Goal: Transaction & Acquisition: Purchase product/service

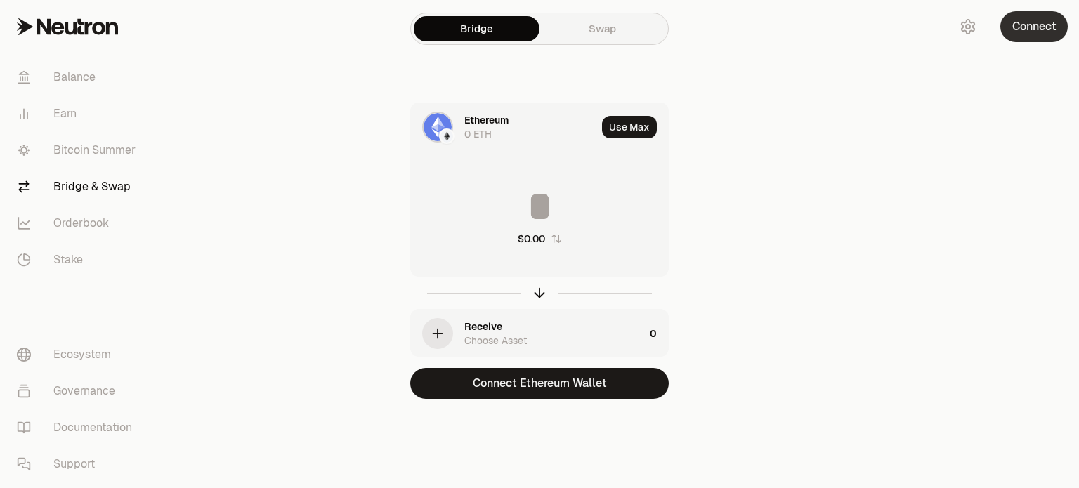
click at [1018, 25] on button "Connect" at bounding box center [1033, 26] width 67 height 31
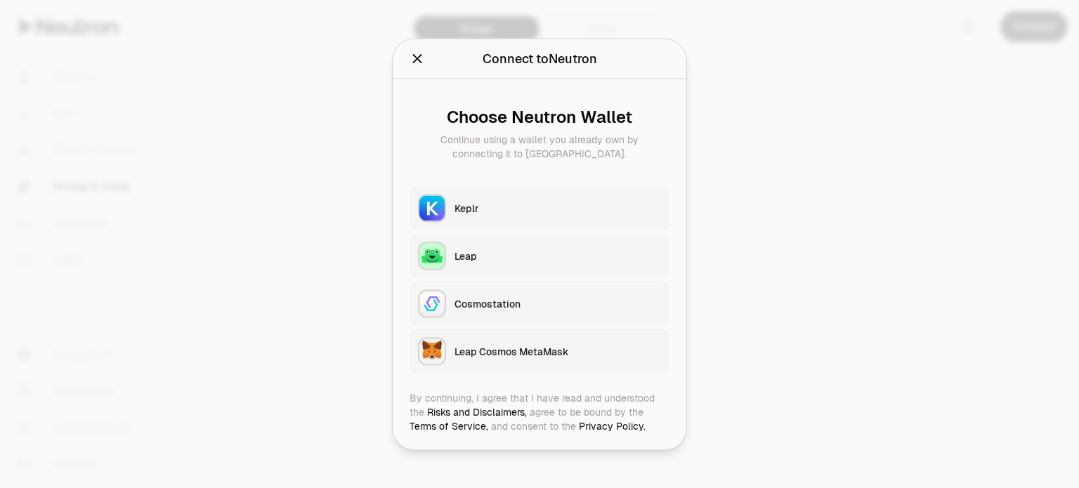
click at [513, 252] on div "Leap" at bounding box center [558, 256] width 207 height 14
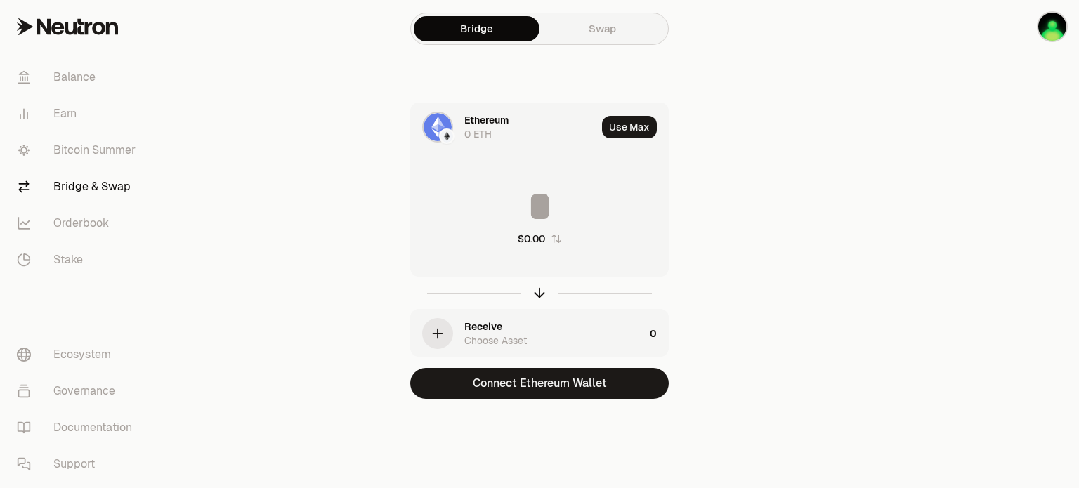
click at [445, 126] on img at bounding box center [438, 127] width 28 height 28
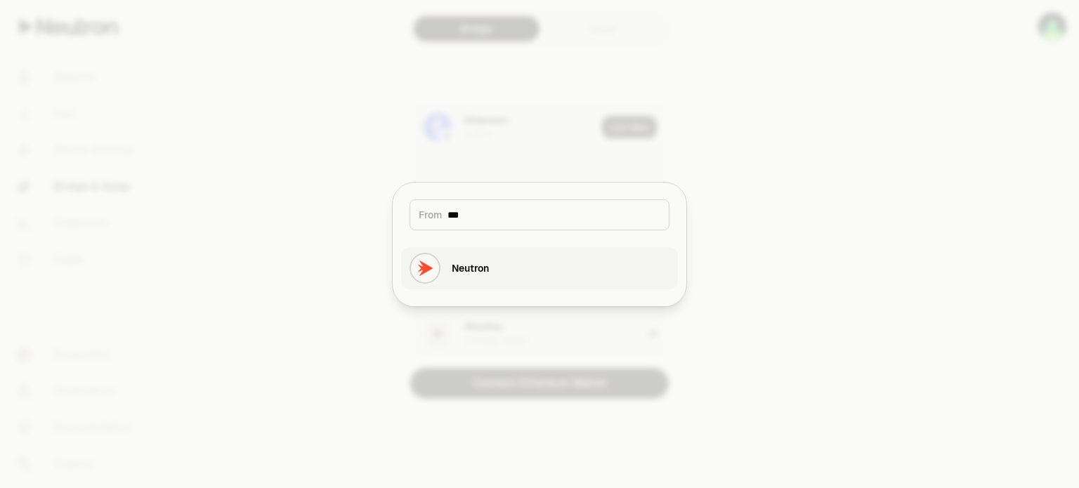
type input "***"
click at [474, 259] on div "Neutron" at bounding box center [449, 268] width 79 height 31
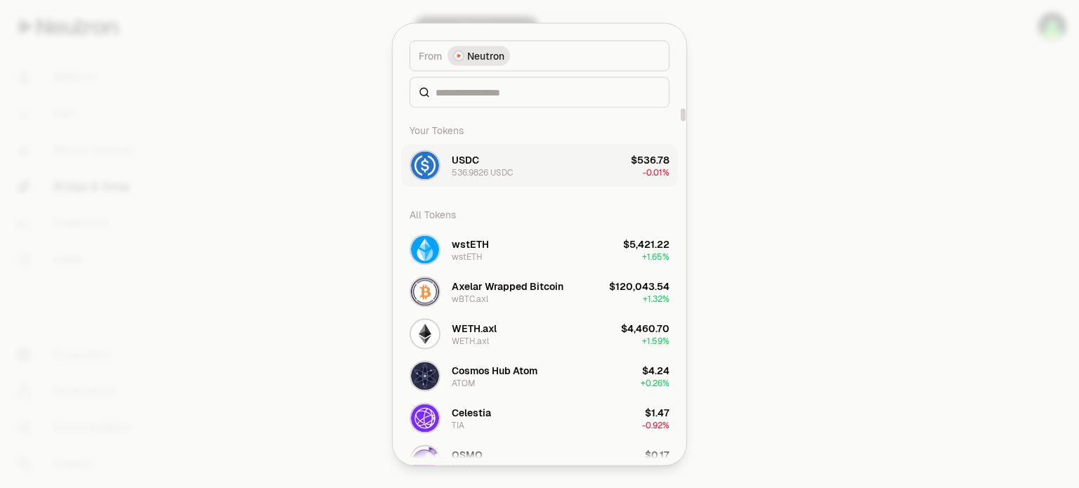
click at [633, 161] on div "$536.78" at bounding box center [650, 159] width 39 height 14
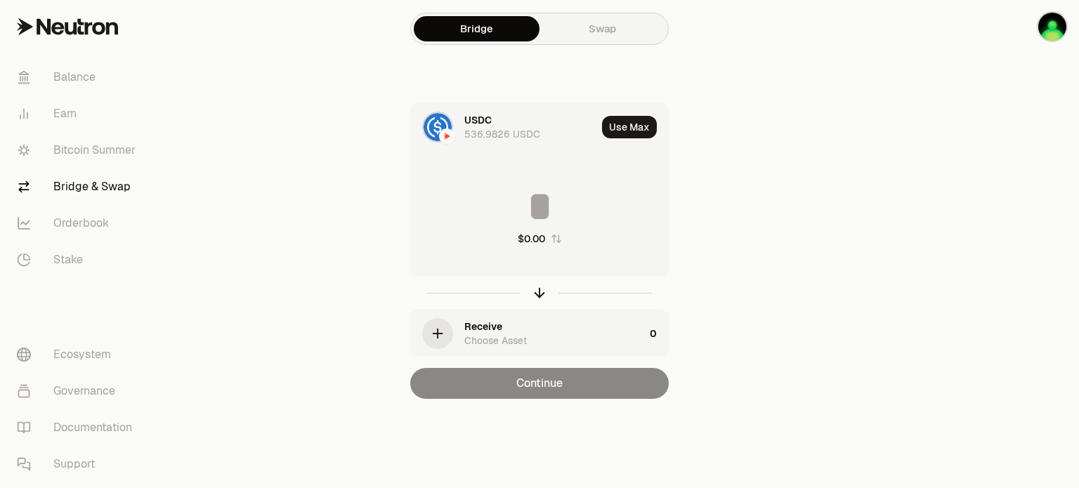
click at [516, 337] on div "Choose Asset" at bounding box center [495, 341] width 63 height 14
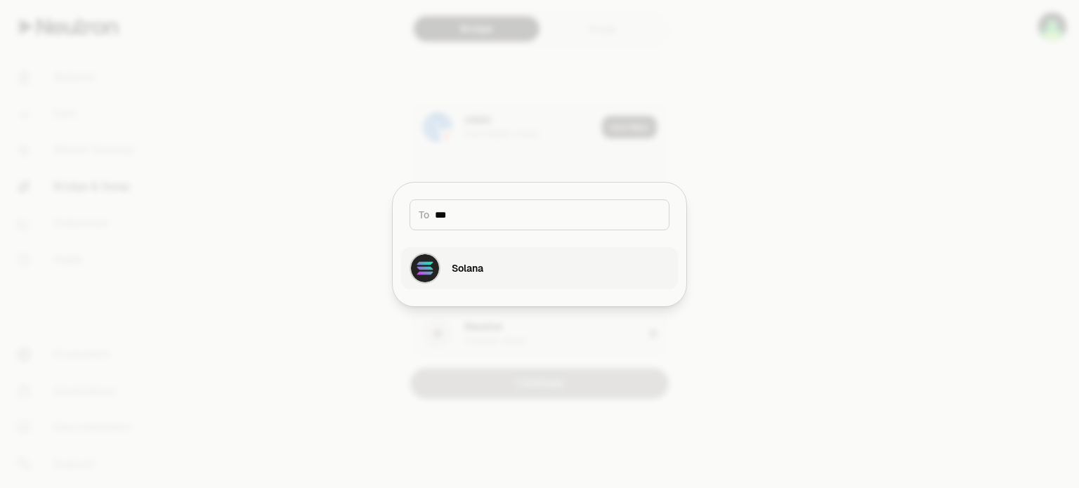
type input "***"
click at [455, 269] on div "Solana" at bounding box center [468, 268] width 32 height 14
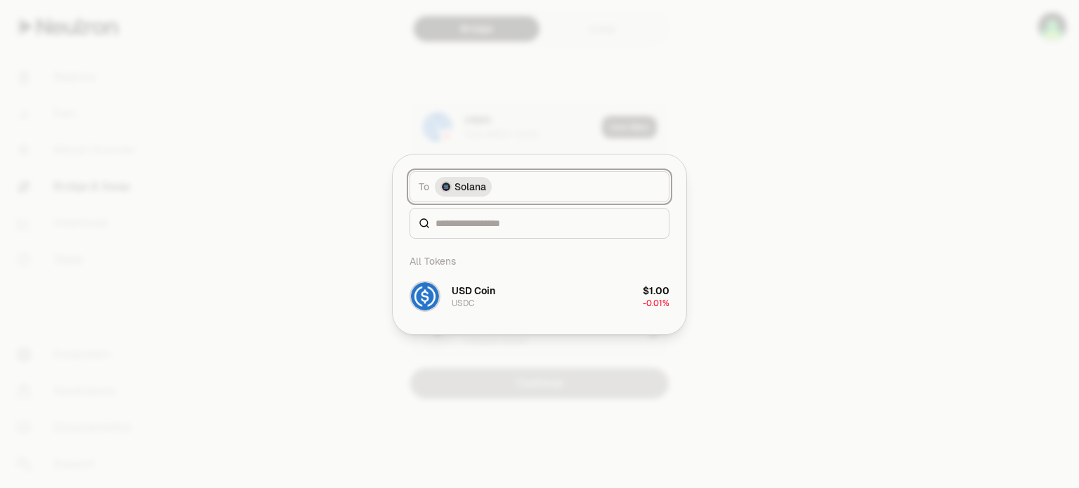
click at [481, 182] on span "Solana" at bounding box center [471, 187] width 32 height 14
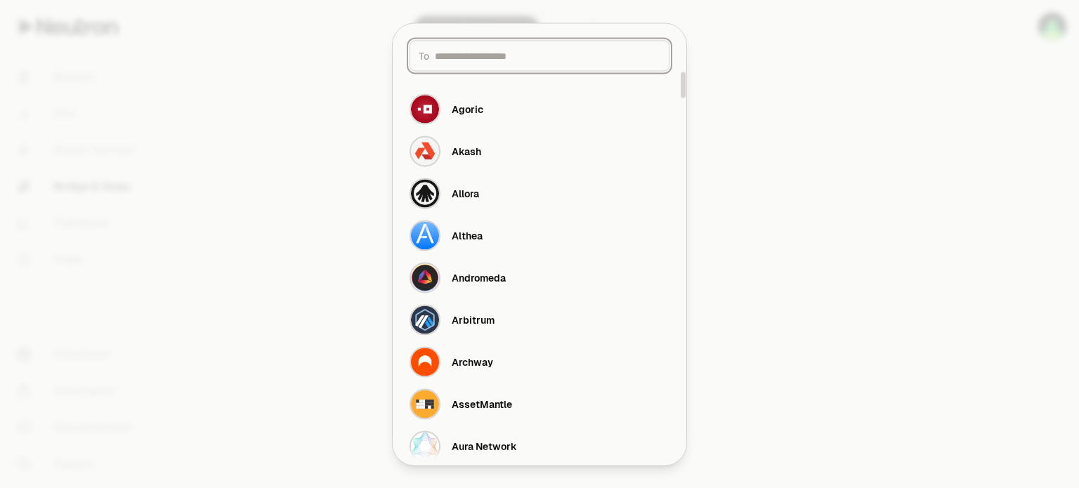
click at [505, 51] on input at bounding box center [548, 55] width 226 height 14
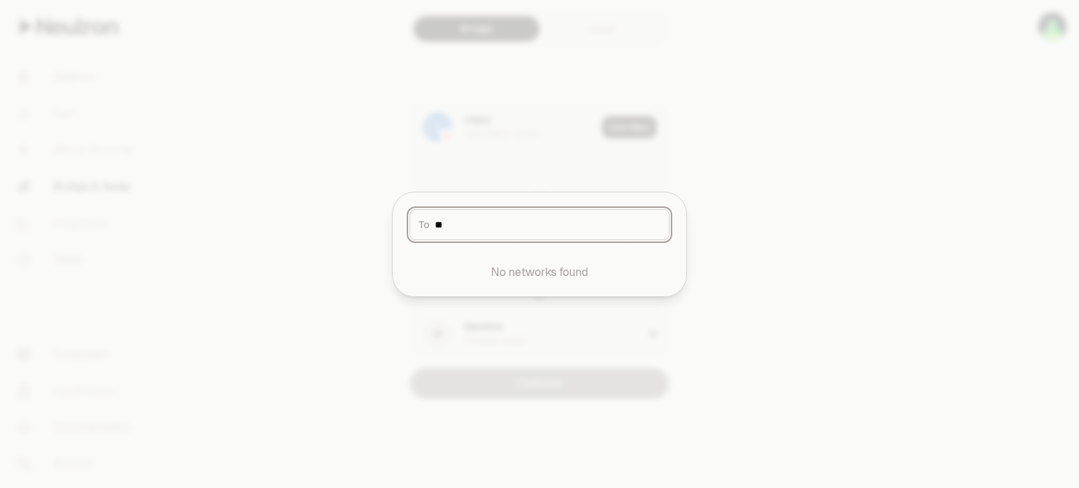
type input "*"
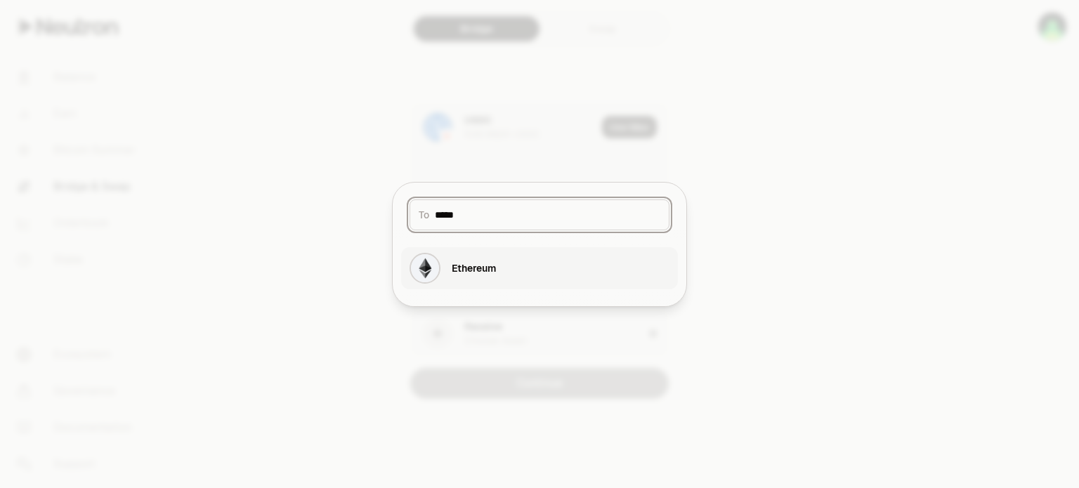
type input "*****"
click at [481, 271] on div "Ethereum" at bounding box center [474, 268] width 44 height 14
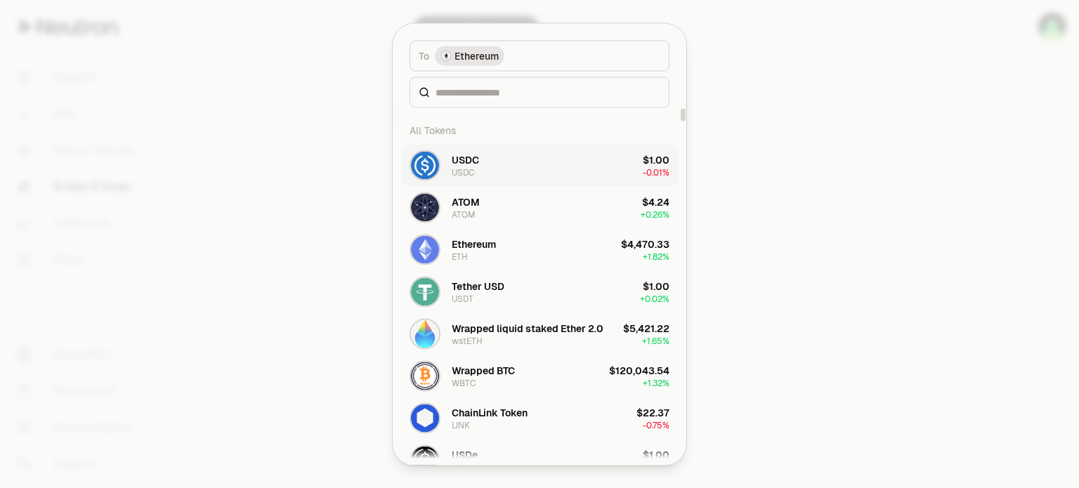
click at [462, 162] on div "USDC" at bounding box center [465, 159] width 27 height 14
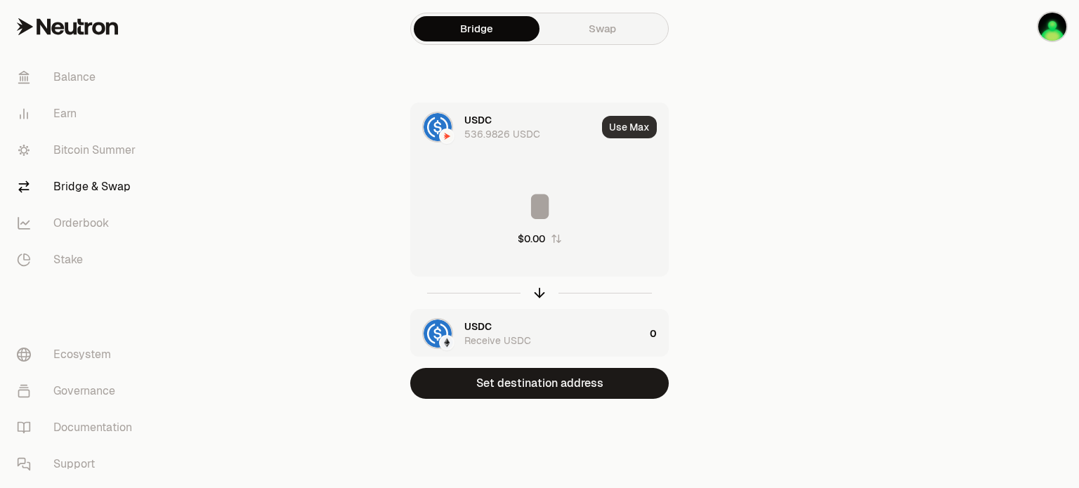
click at [611, 117] on button "Use Max" at bounding box center [629, 127] width 55 height 22
type input "**********"
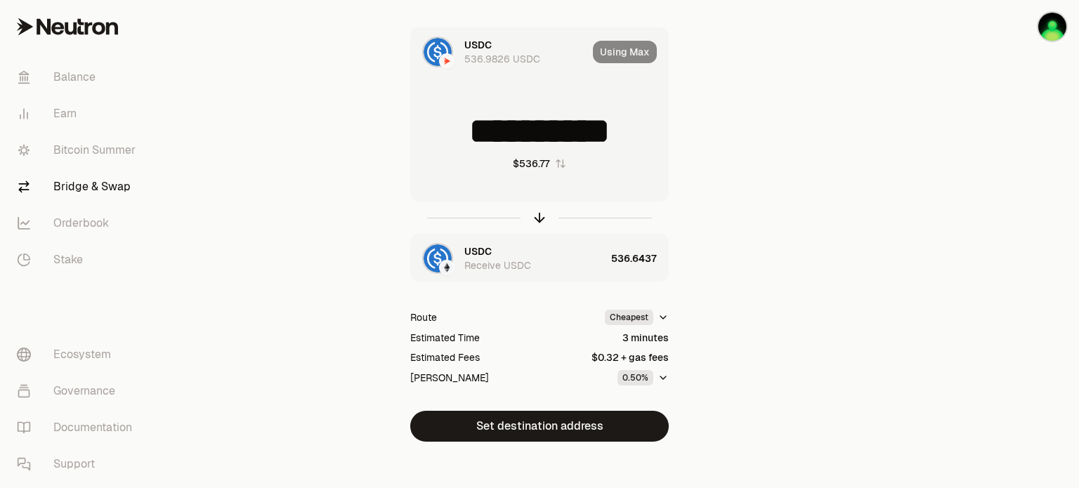
scroll to position [84, 0]
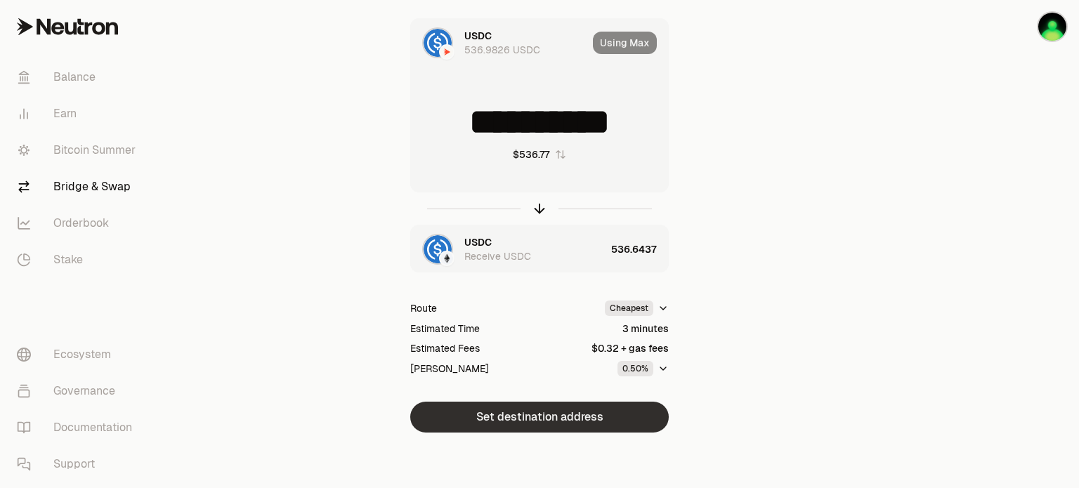
click at [570, 410] on button "Set destination address" at bounding box center [539, 417] width 259 height 31
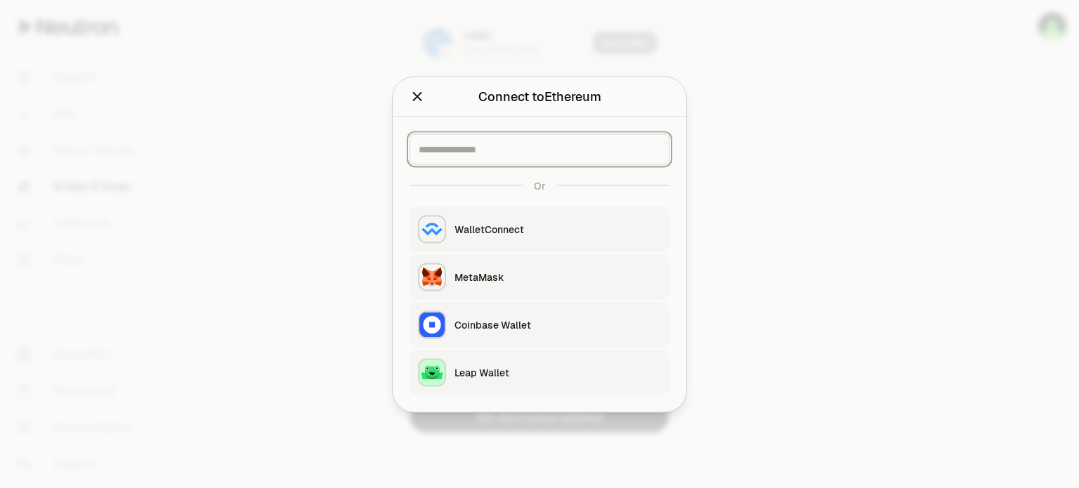
click at [508, 146] on input at bounding box center [540, 149] width 242 height 14
paste input "**********"
type input "**********"
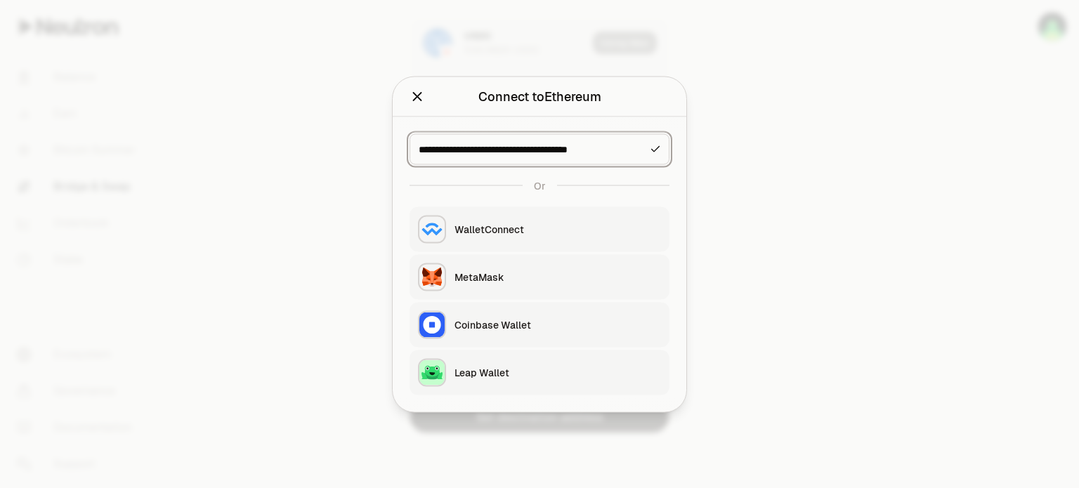
click at [660, 145] on icon "button" at bounding box center [655, 148] width 11 height 11
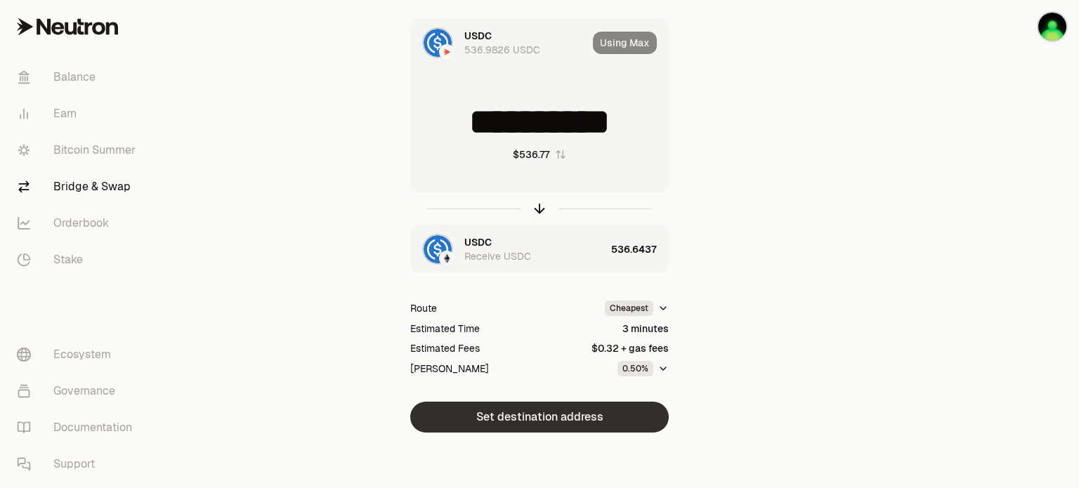
click at [537, 415] on button "Set destination address" at bounding box center [539, 417] width 259 height 31
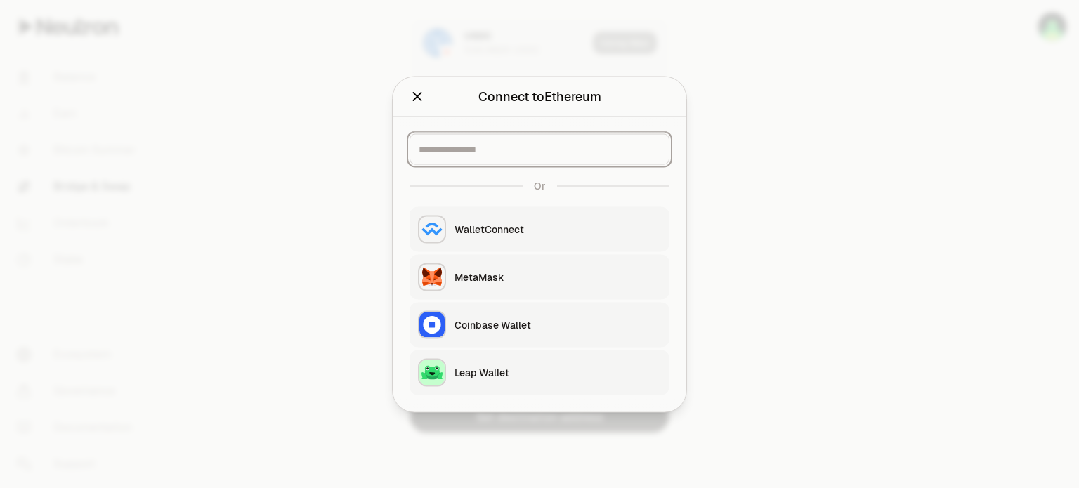
click at [497, 155] on input at bounding box center [540, 149] width 242 height 14
paste input "**********"
type input "**********"
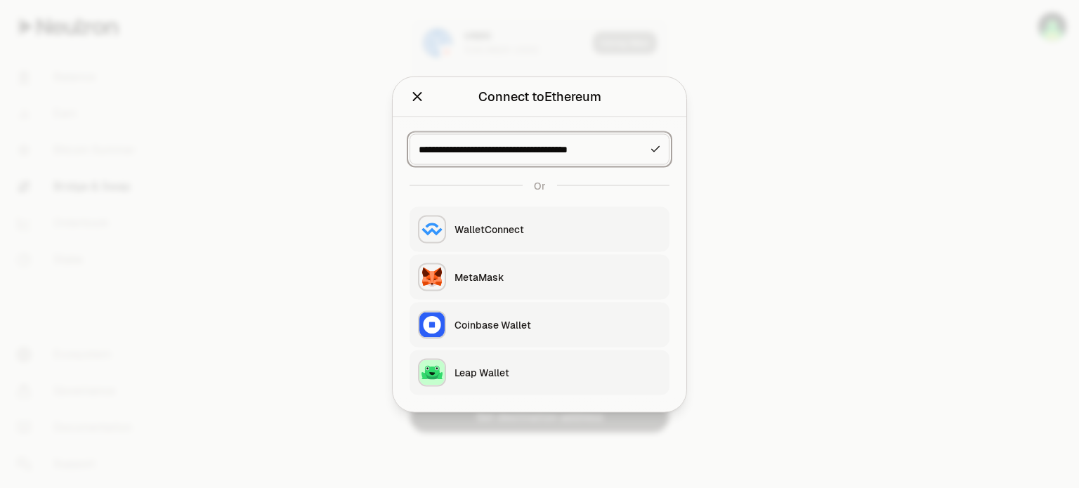
click at [655, 147] on icon "button" at bounding box center [655, 148] width 11 height 11
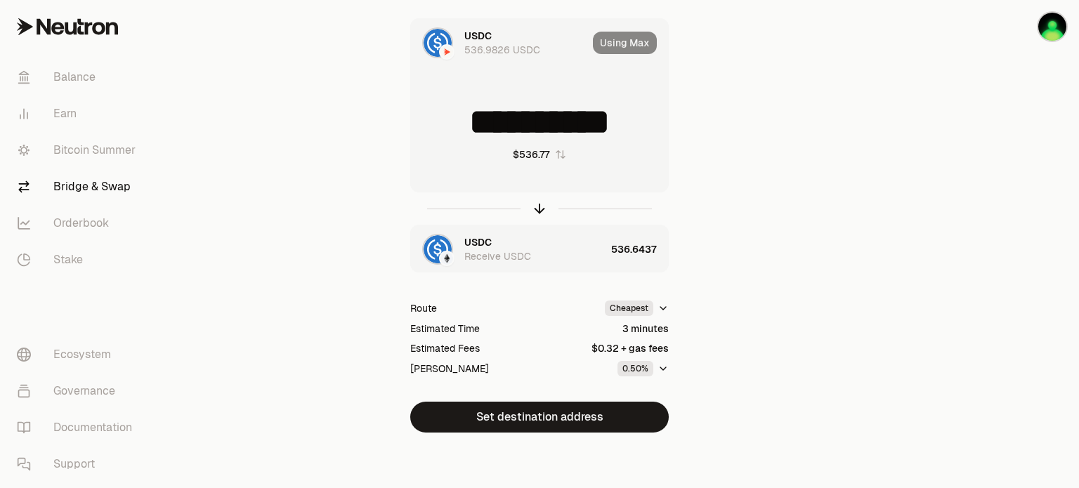
click at [660, 367] on icon "button" at bounding box center [663, 368] width 6 height 3
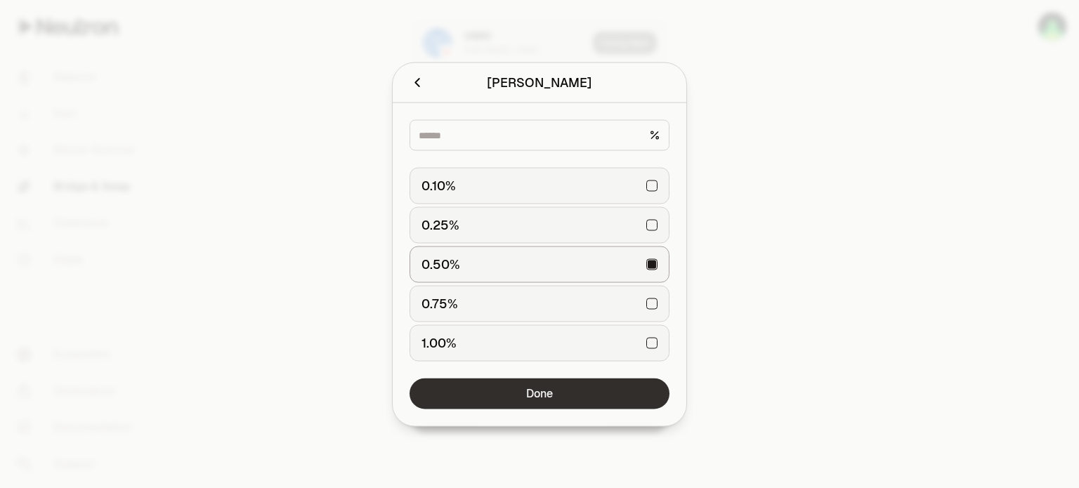
click at [627, 386] on button "Done" at bounding box center [540, 393] width 260 height 31
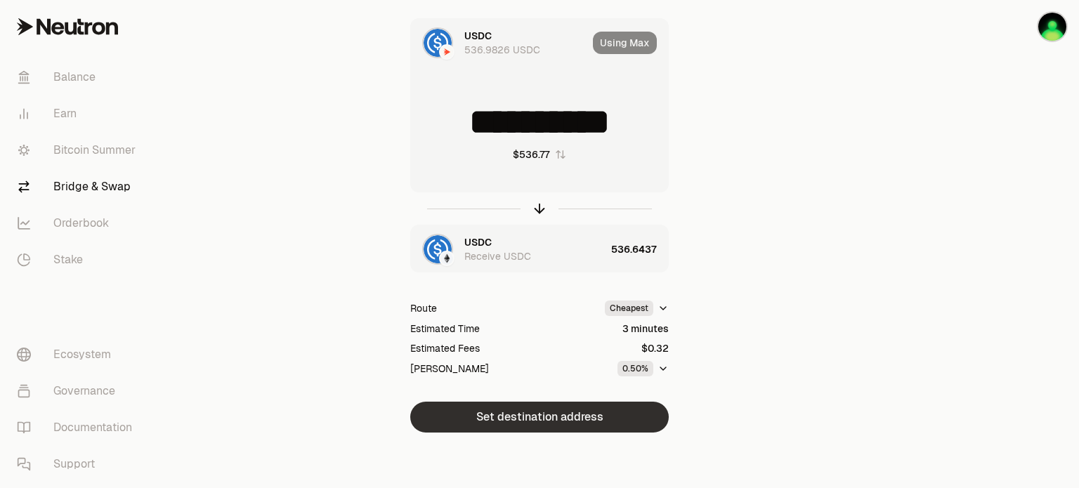
click at [610, 412] on button "Set destination address" at bounding box center [539, 417] width 259 height 31
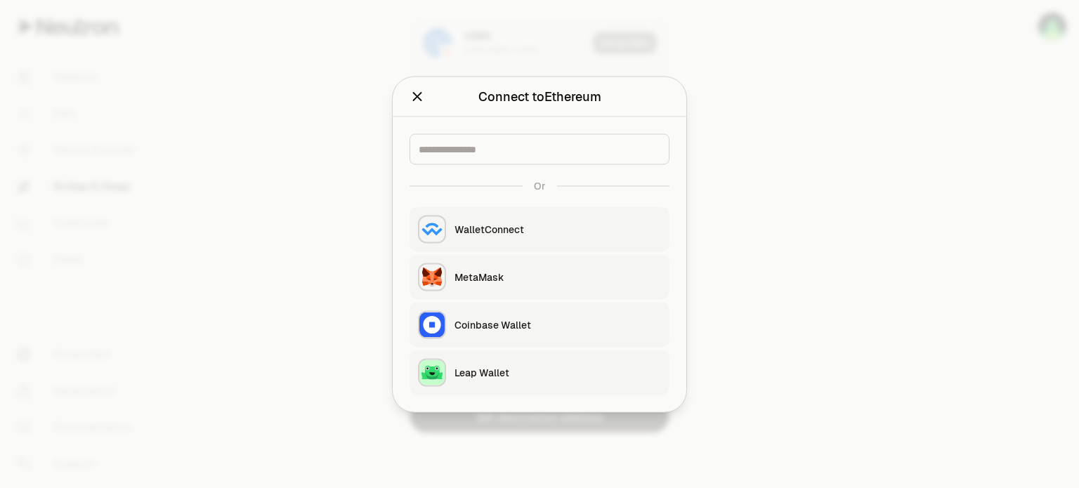
click at [514, 230] on div "WalletConnect" at bounding box center [558, 229] width 207 height 14
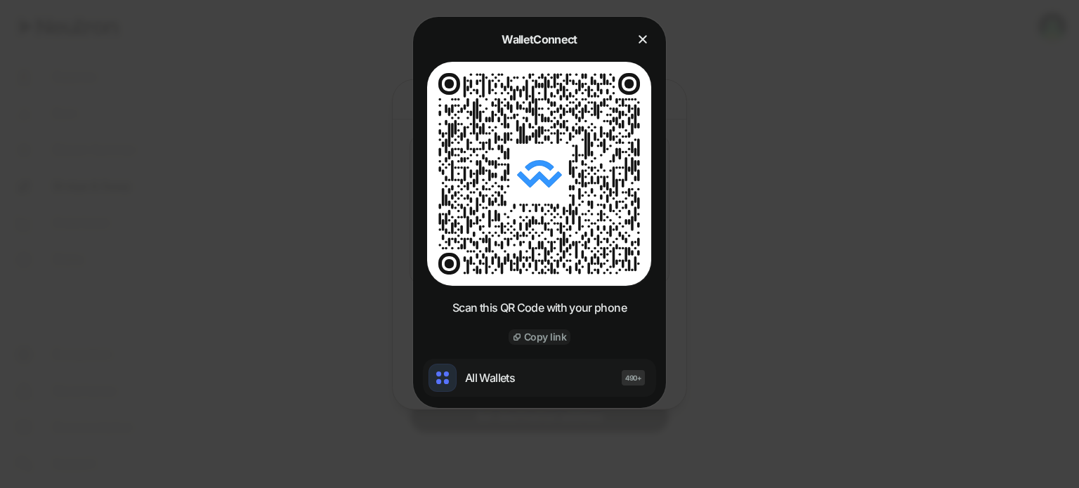
click at [0, 0] on slot "Copy link" at bounding box center [0, 0] width 0 height 0
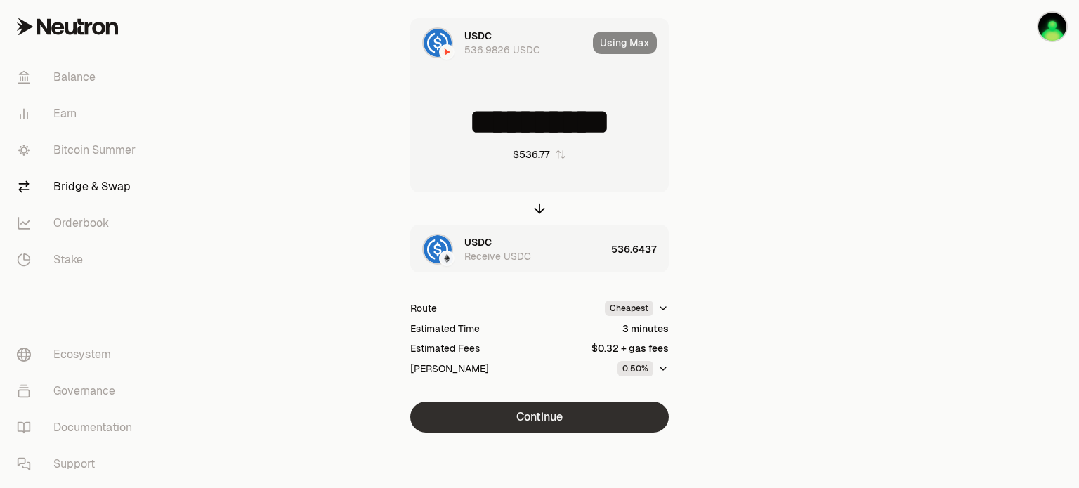
click at [599, 412] on button "Continue" at bounding box center [539, 417] width 259 height 31
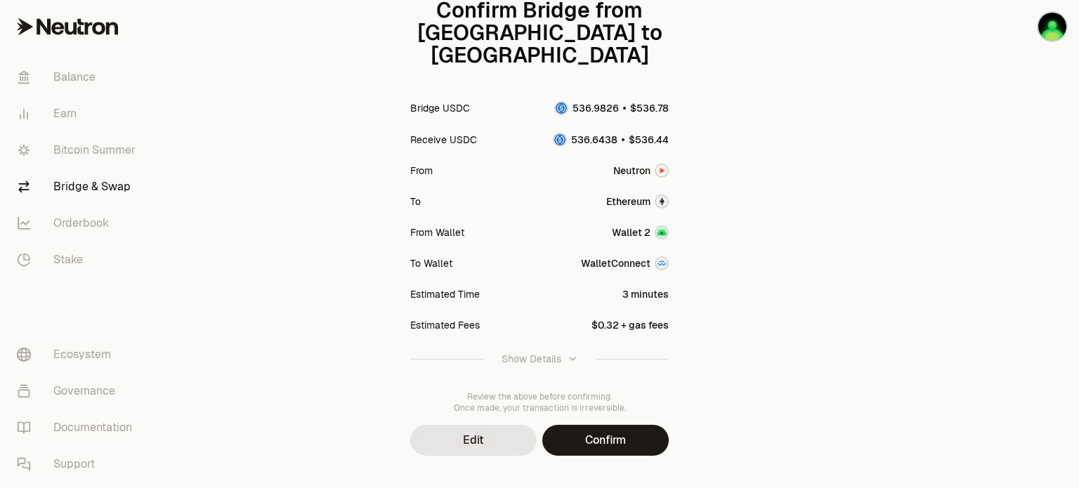
scroll to position [171, 0]
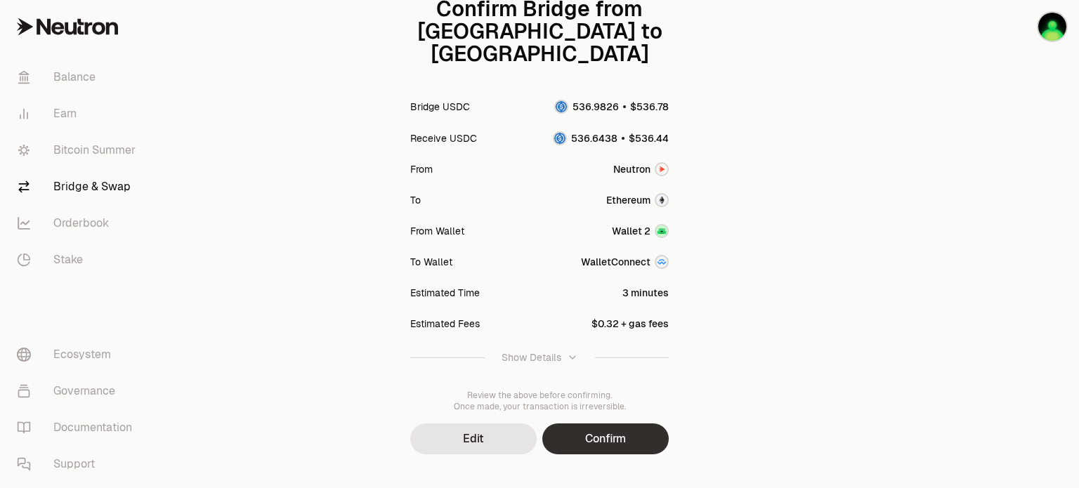
click at [606, 424] on button "Confirm" at bounding box center [605, 439] width 126 height 31
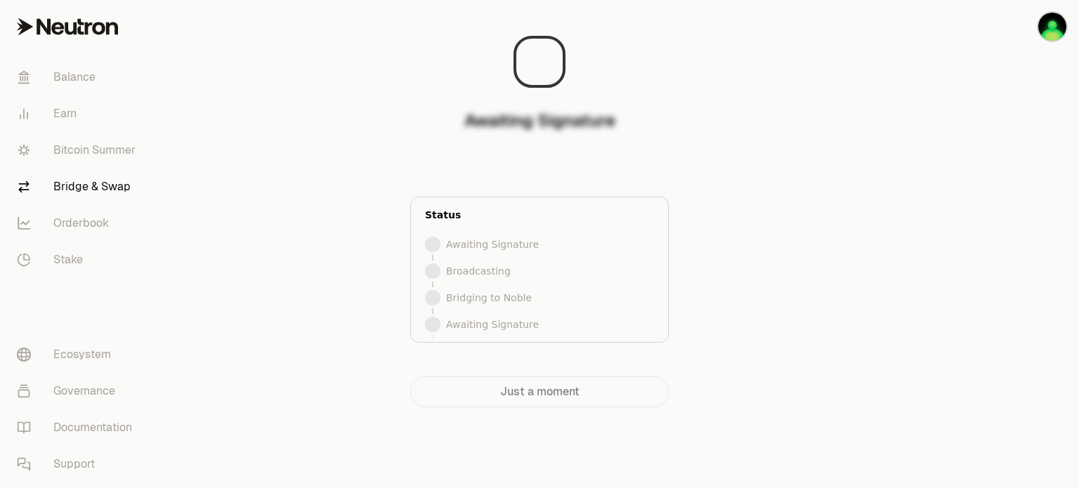
scroll to position [0, 0]
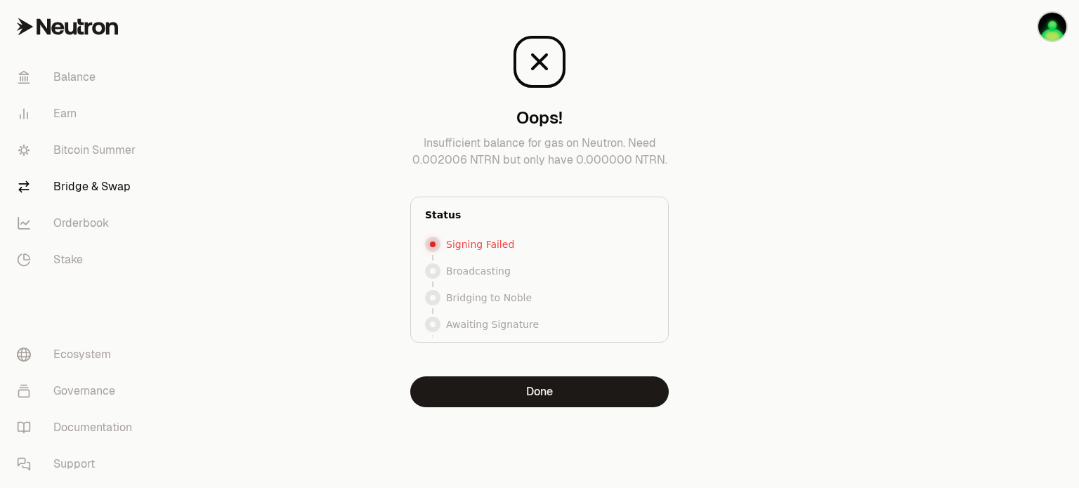
click at [668, 85] on div at bounding box center [539, 62] width 259 height 56
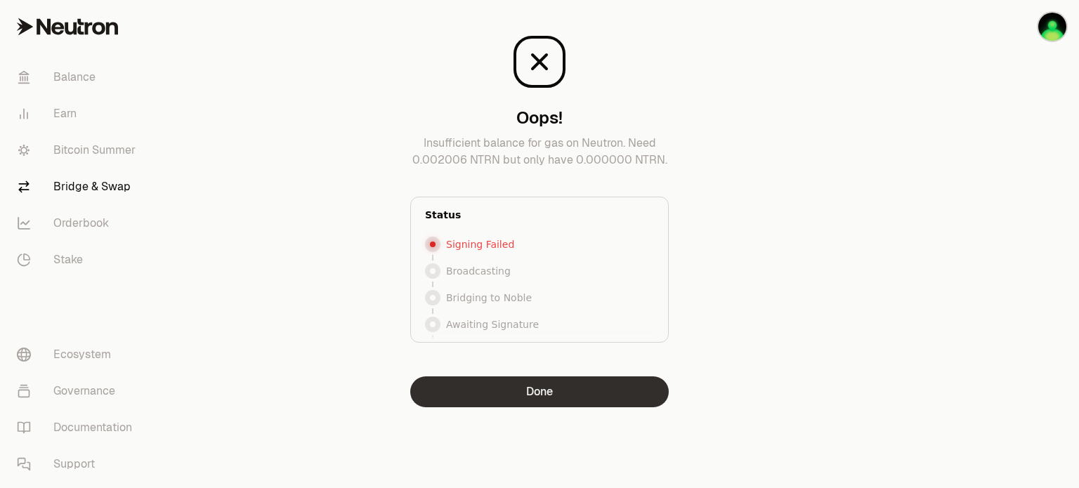
click at [507, 393] on button "Done" at bounding box center [539, 392] width 259 height 31
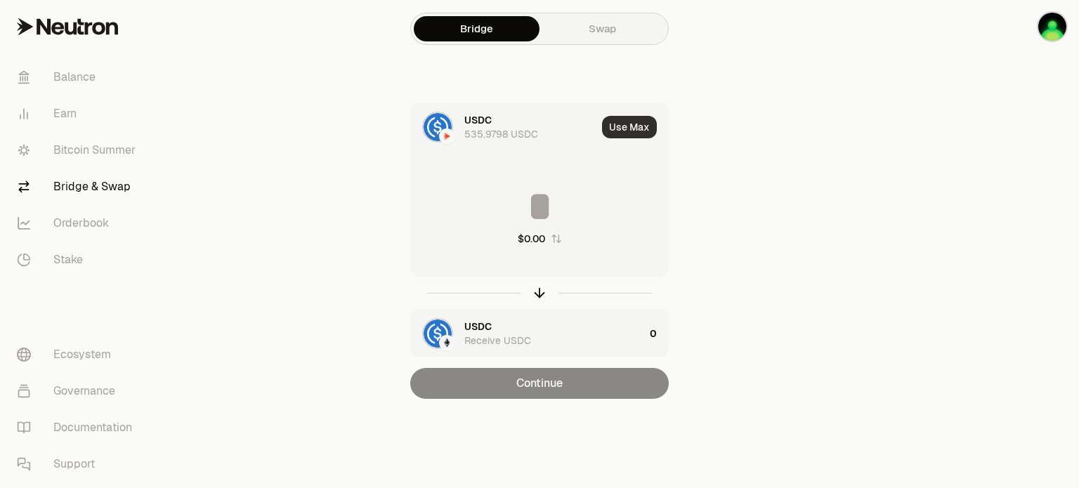
click at [626, 129] on button "Use Max" at bounding box center [629, 127] width 55 height 22
type input "**********"
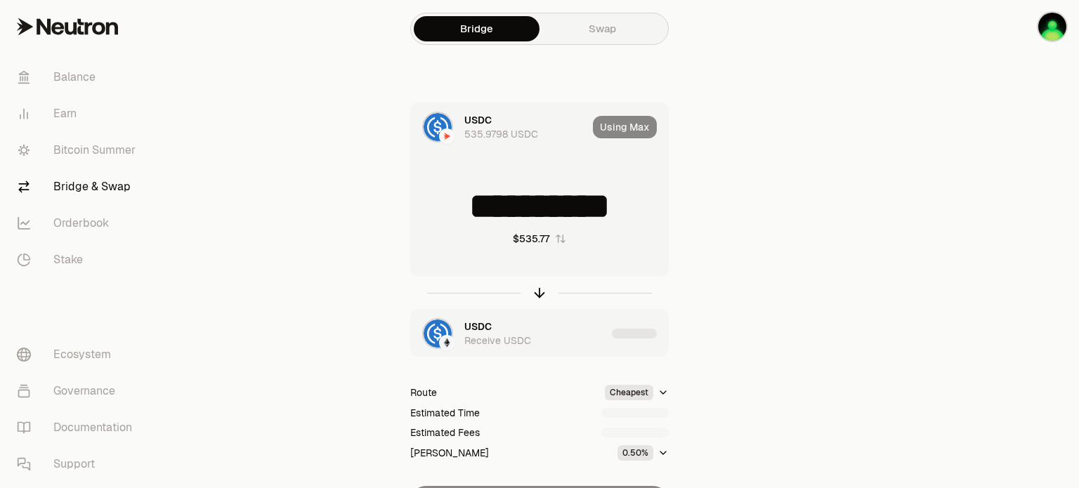
scroll to position [84, 0]
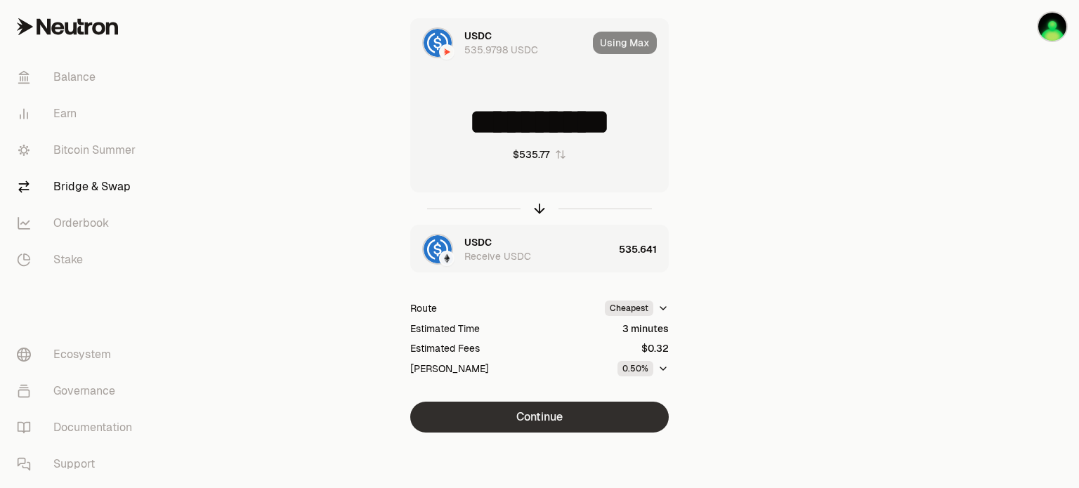
click at [609, 410] on button "Continue" at bounding box center [539, 417] width 259 height 31
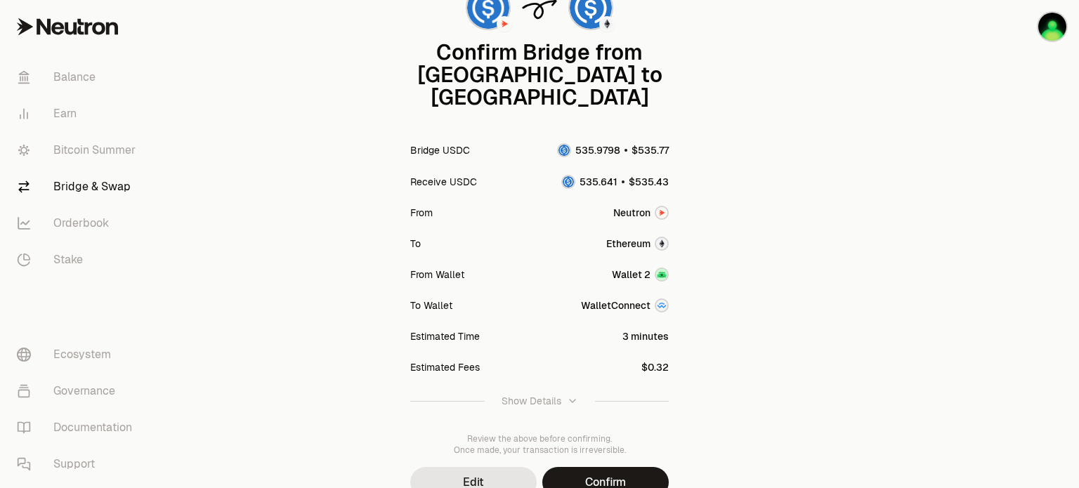
scroll to position [171, 0]
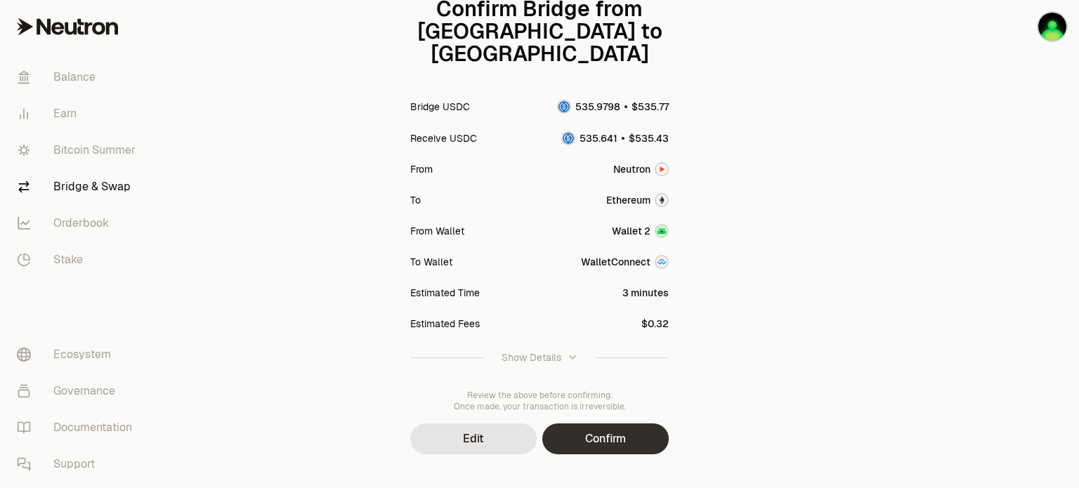
click at [607, 424] on button "Confirm" at bounding box center [605, 439] width 126 height 31
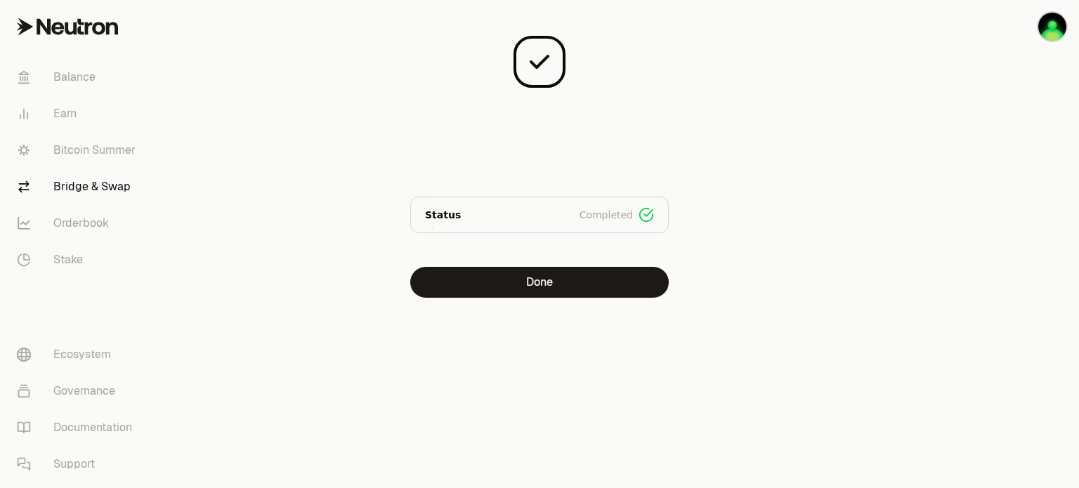
scroll to position [0, 0]
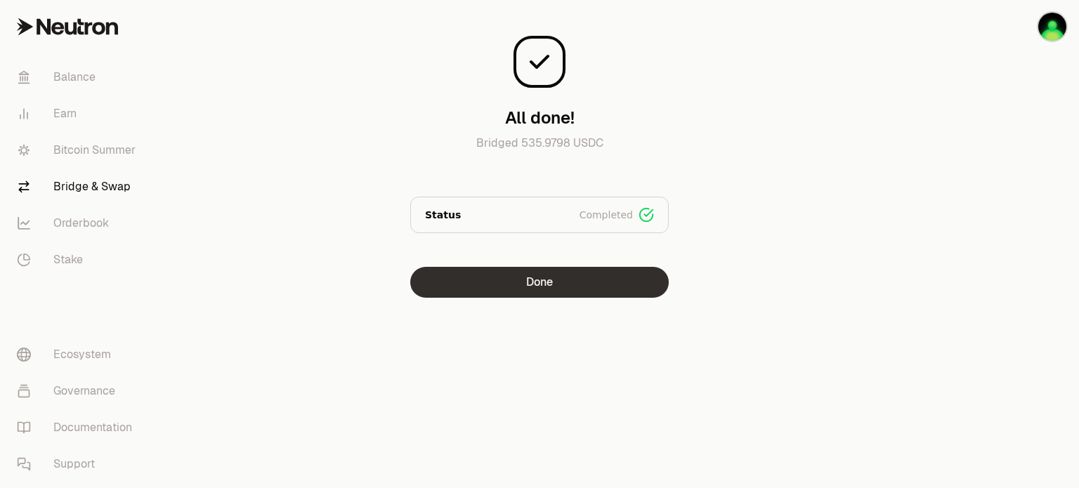
click at [514, 279] on button "Done" at bounding box center [539, 282] width 259 height 31
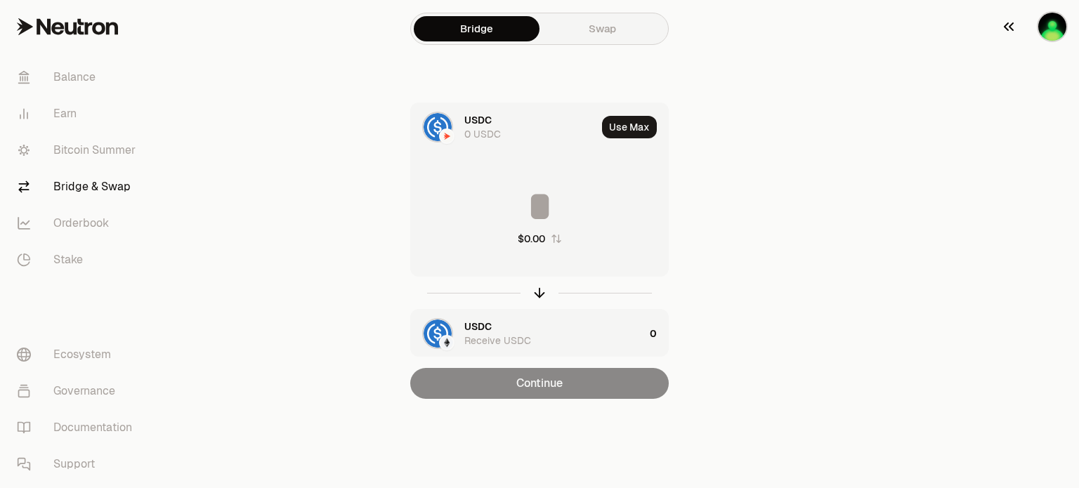
click at [1041, 25] on img "button" at bounding box center [1052, 27] width 28 height 28
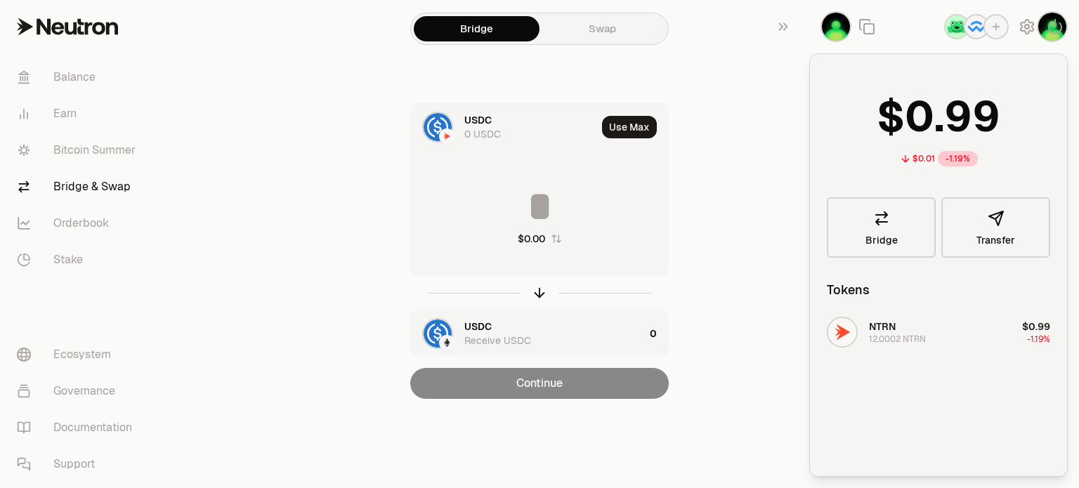
click at [720, 132] on div "USDC 0 USDC Use Max $0.00 USDC Receive USDC 0 Continue" at bounding box center [540, 251] width 472 height 296
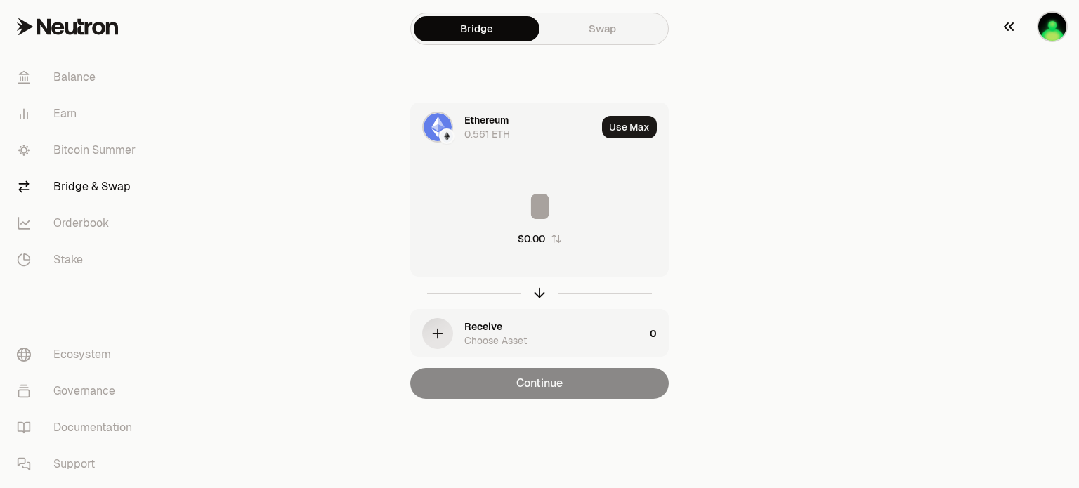
click at [1043, 27] on img "button" at bounding box center [1052, 27] width 28 height 28
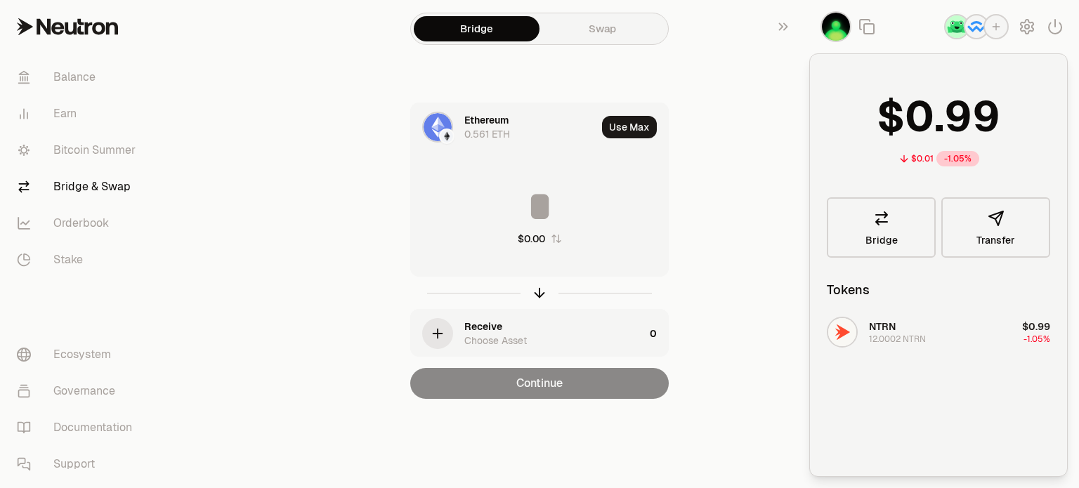
click at [977, 27] on img "button" at bounding box center [976, 26] width 22 height 22
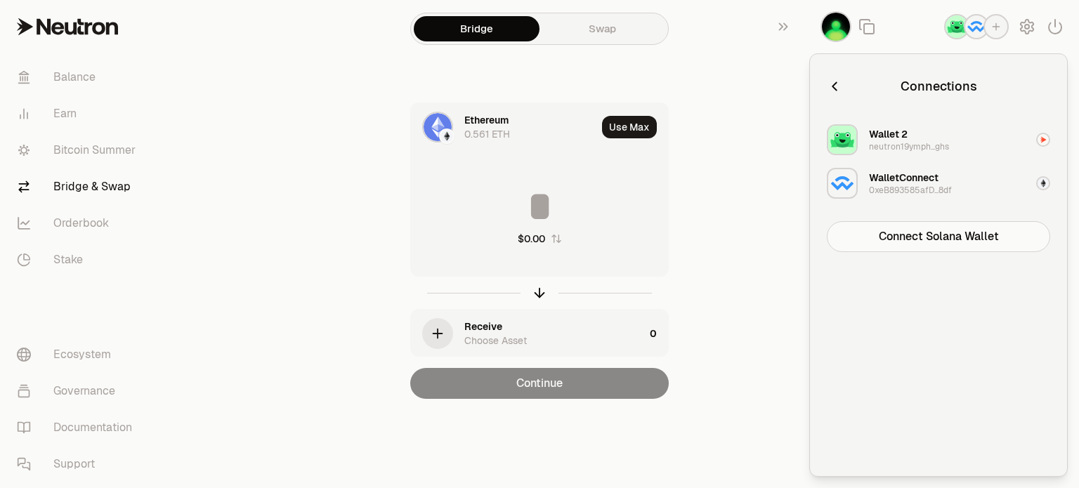
click at [896, 179] on div "WalletConnect" at bounding box center [904, 178] width 70 height 14
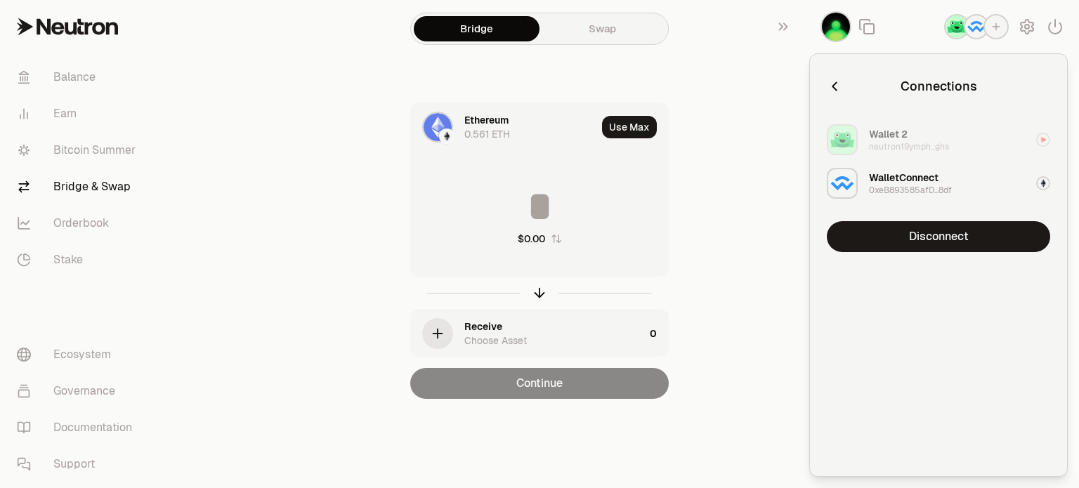
click at [879, 140] on div "Wallet 2" at bounding box center [888, 134] width 39 height 14
click at [885, 171] on div "WalletConnect" at bounding box center [904, 178] width 70 height 14
click at [779, 202] on div "Bridge Swap Ethereum 0.561 ETH Use Max $0.00 Receive Choose Asset 0 Continue" at bounding box center [540, 227] width 506 height 455
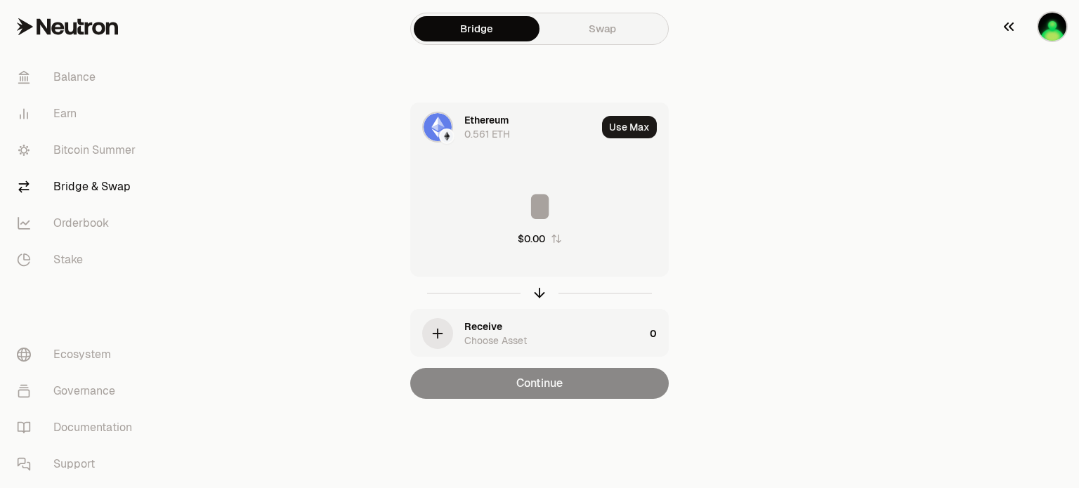
click at [1051, 13] on img "button" at bounding box center [1052, 27] width 28 height 28
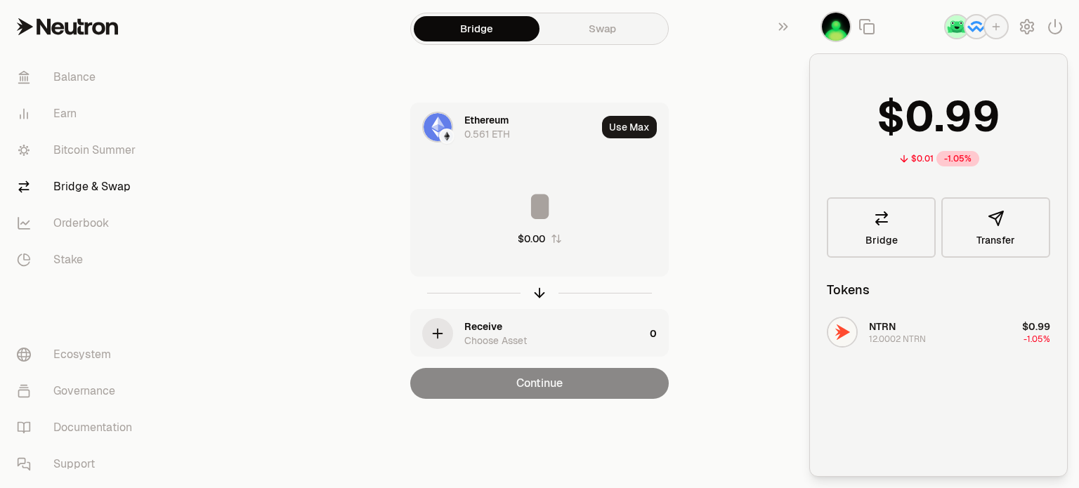
click at [967, 24] on img "button" at bounding box center [976, 26] width 22 height 22
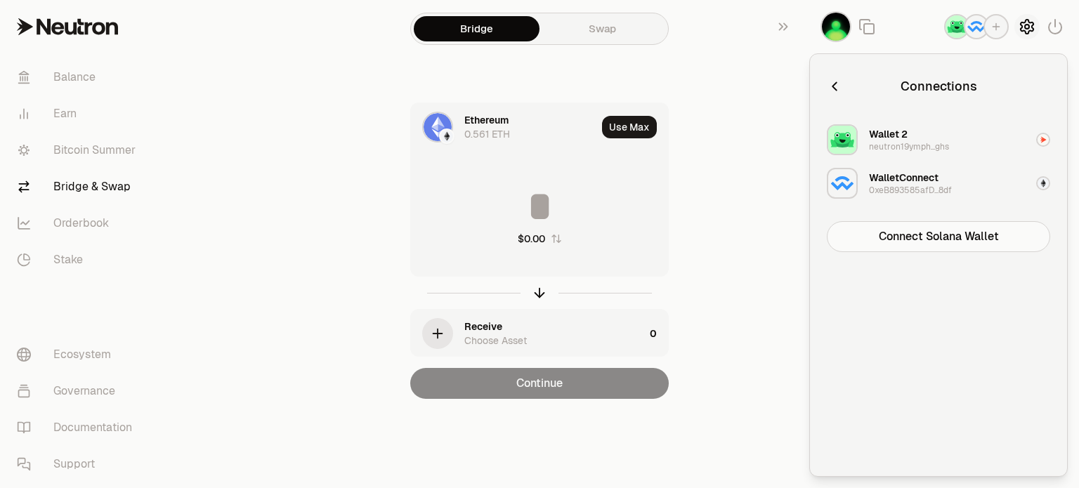
click at [1026, 32] on icon "button" at bounding box center [1027, 27] width 13 height 14
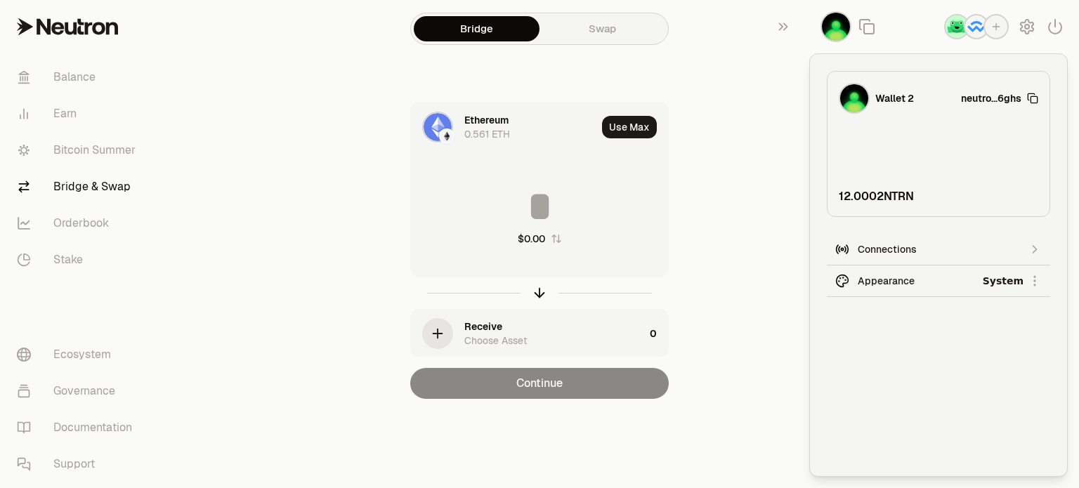
click at [981, 99] on span "neutro...6ghs" at bounding box center [991, 98] width 60 height 14
click at [1024, 33] on icon "button" at bounding box center [1027, 26] width 17 height 17
click at [1025, 28] on icon "button" at bounding box center [1027, 27] width 6 height 6
click at [840, 36] on img "button" at bounding box center [836, 27] width 28 height 28
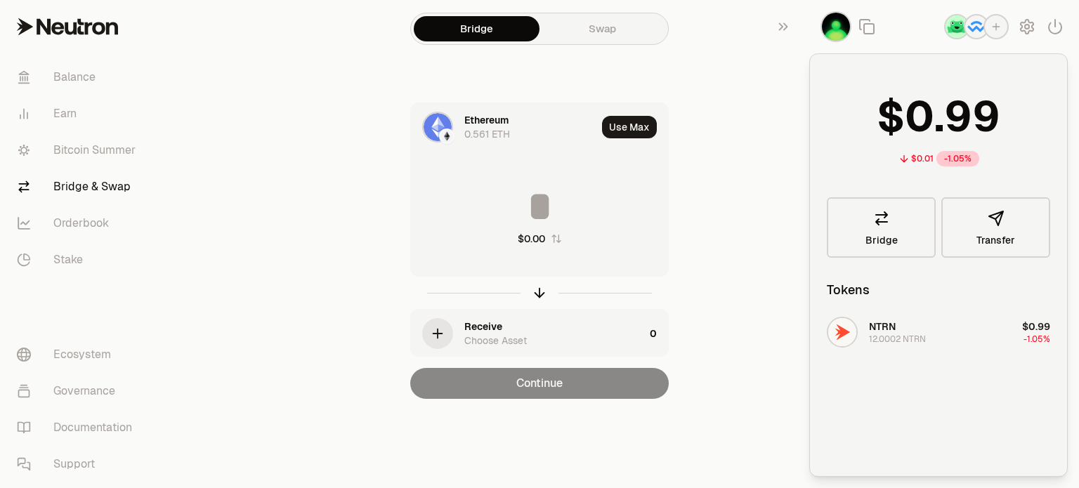
click at [899, 334] on div "12.0002 NTRN" at bounding box center [897, 339] width 57 height 11
click at [897, 329] on div "NTRN 12.0002 NTRN" at bounding box center [897, 332] width 57 height 25
click at [744, 201] on div "Ethereum 0.561 ETH Use Max $0.00 Receive Choose Asset 0 Continue" at bounding box center [540, 251] width 472 height 296
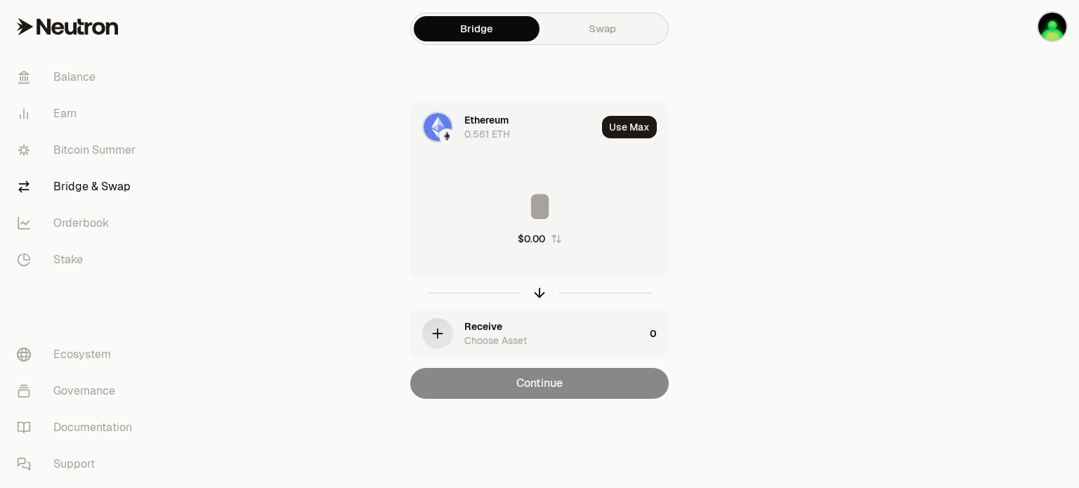
click at [771, 131] on div "Ethereum 0.561 ETH Use Max $0.00 Receive Choose Asset 0 Continue" at bounding box center [540, 251] width 472 height 296
click at [894, 141] on main "Bridge Swap Ethereum 0.561 ETH Use Max $0.00 Receive Choose Asset 0 Continue" at bounding box center [618, 227] width 922 height 455
click at [492, 122] on div "Ethereum" at bounding box center [486, 120] width 44 height 14
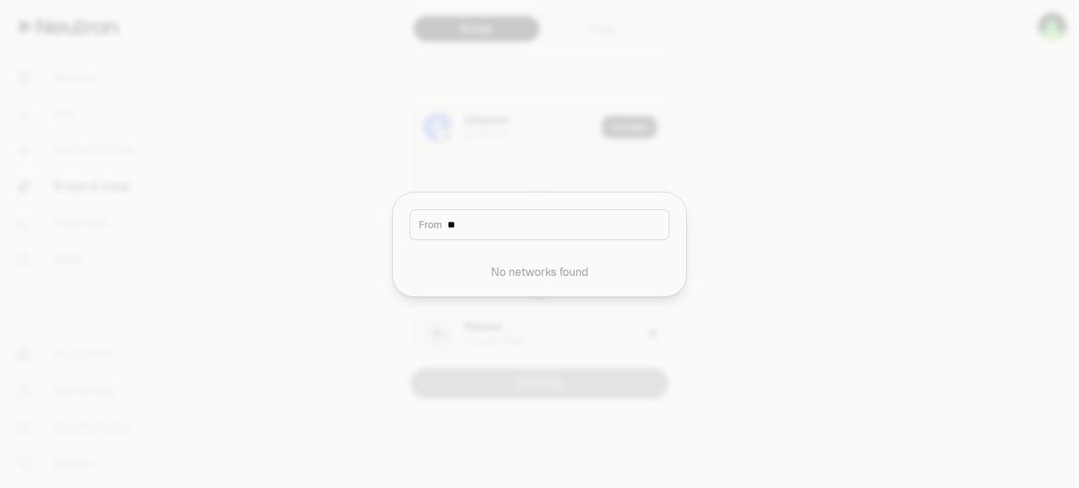
type input "*"
type input "***"
click at [488, 270] on div "Ethereum" at bounding box center [474, 268] width 44 height 14
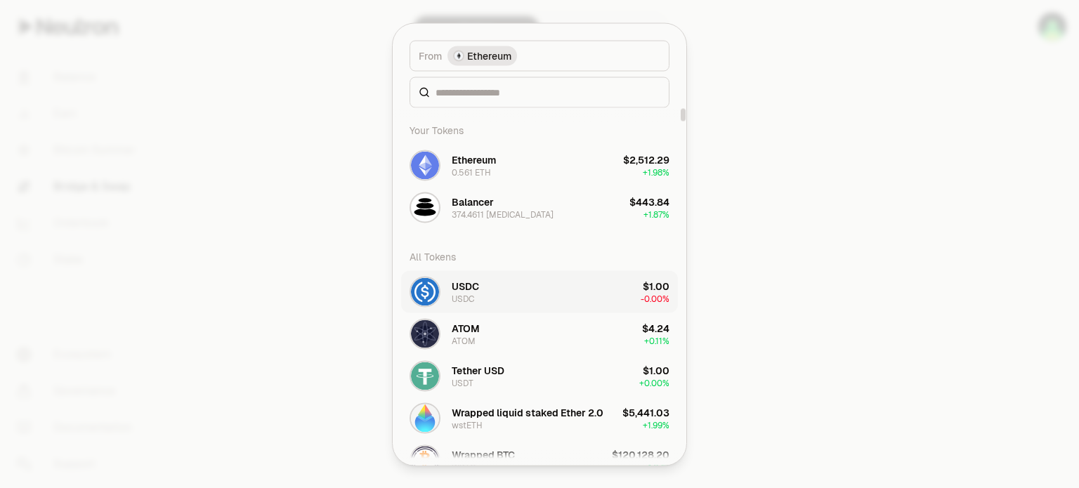
click at [467, 286] on div "USDC" at bounding box center [465, 286] width 27 height 14
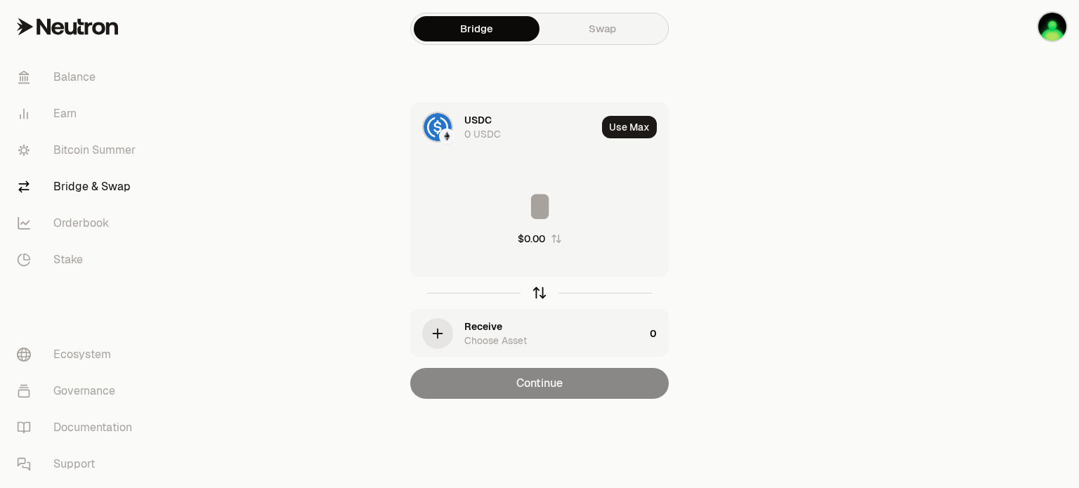
click at [540, 289] on icon "button" at bounding box center [540, 293] width 0 height 9
click at [490, 120] on div "Use Choose Asset" at bounding box center [530, 127] width 132 height 28
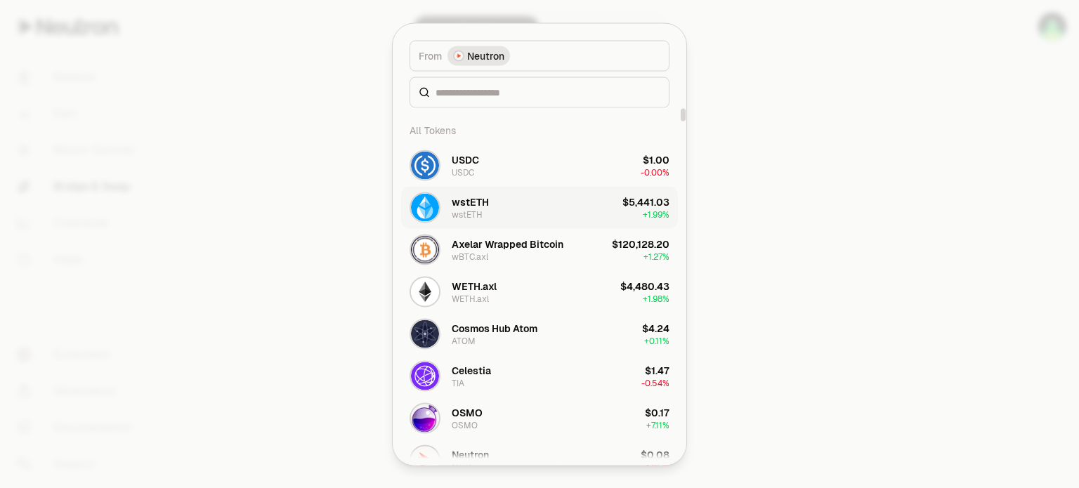
click at [476, 202] on div "wstETH" at bounding box center [470, 202] width 37 height 14
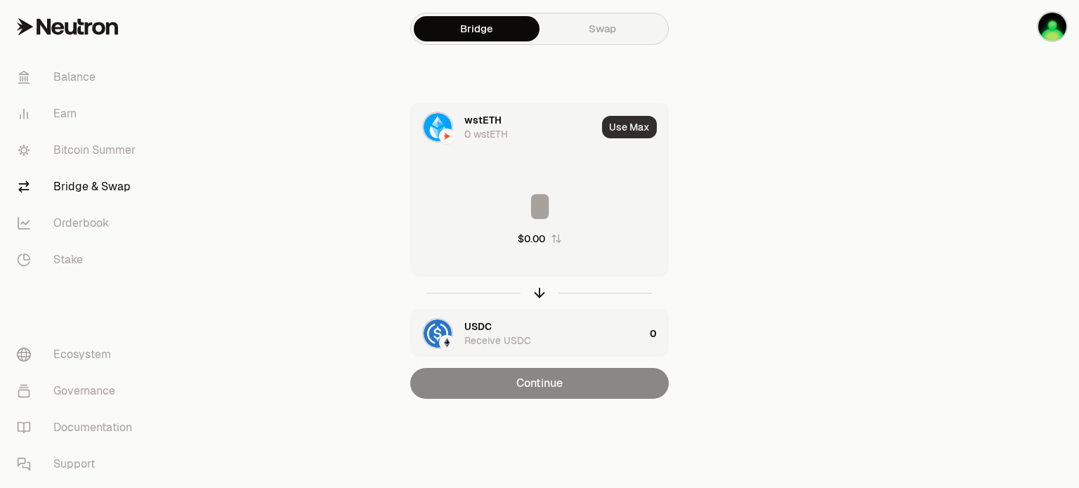
click at [619, 130] on button "Use Max" at bounding box center [629, 127] width 55 height 22
type input "*"
click at [478, 115] on div "wstETH" at bounding box center [482, 120] width 37 height 14
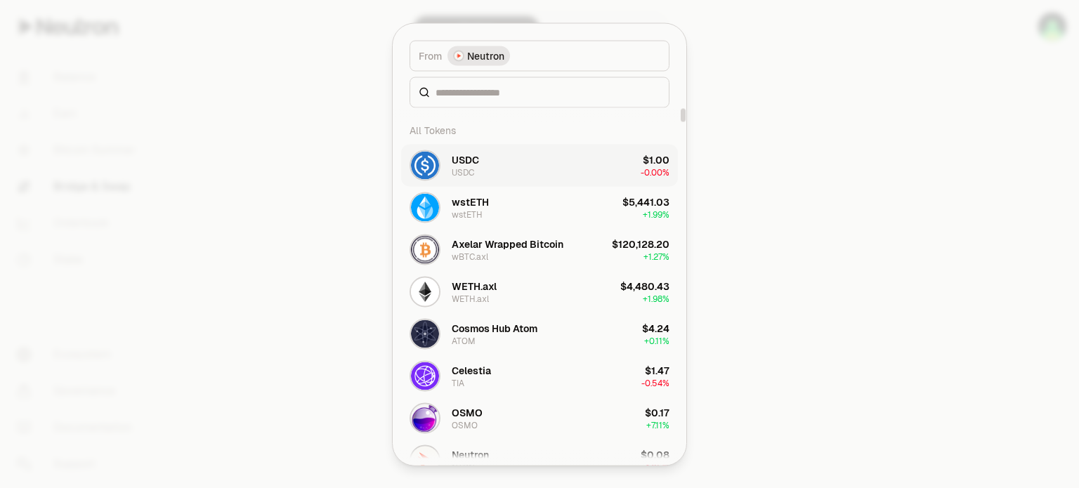
click at [466, 158] on div "USDC" at bounding box center [465, 159] width 27 height 14
type input "*"
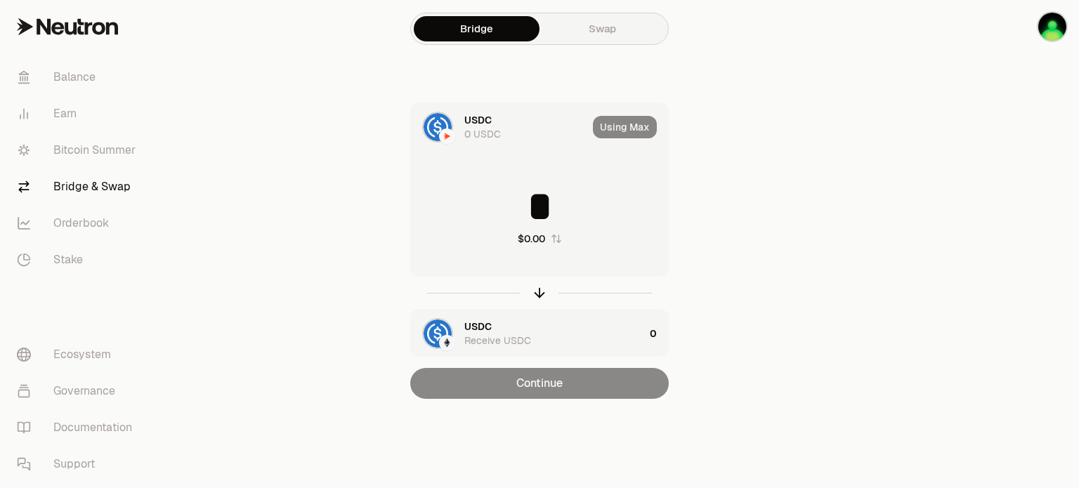
click at [629, 130] on div "Using Max" at bounding box center [630, 127] width 75 height 48
click at [615, 134] on div "Using Max" at bounding box center [630, 127] width 75 height 48
click at [1057, 34] on img "button" at bounding box center [1052, 27] width 28 height 28
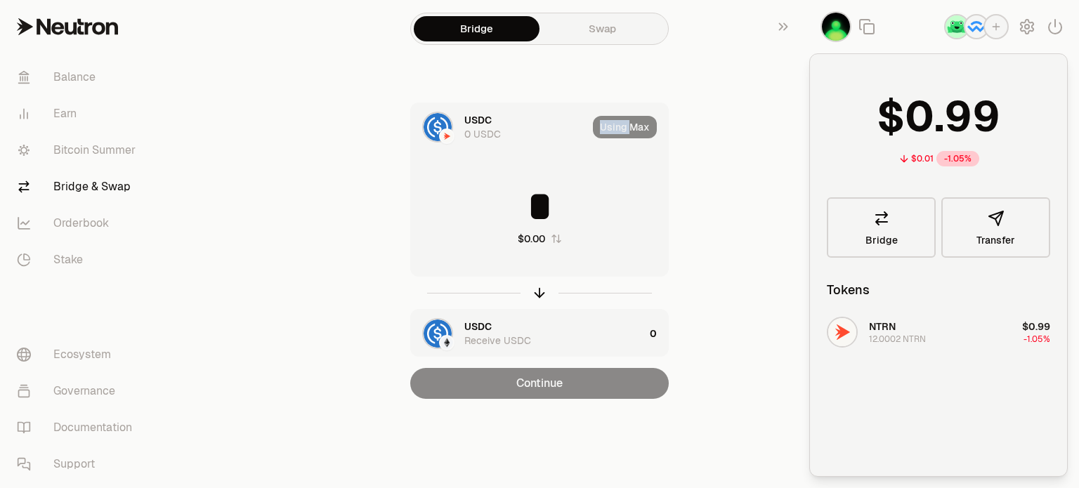
click at [956, 24] on img "button" at bounding box center [957, 26] width 22 height 22
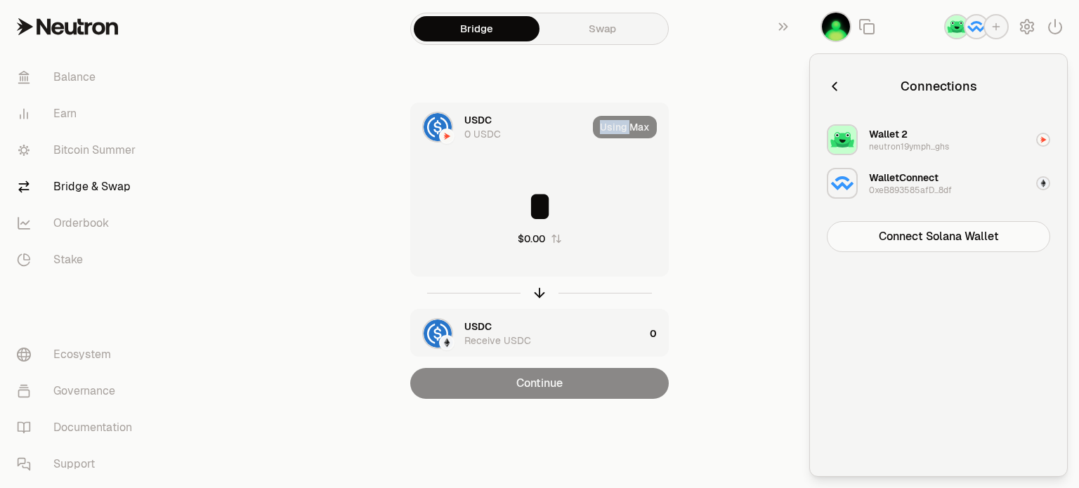
click at [756, 154] on div "USDC 0 USDC Using Max * $0.00 USDC Receive USDC 0 Continue" at bounding box center [540, 251] width 472 height 296
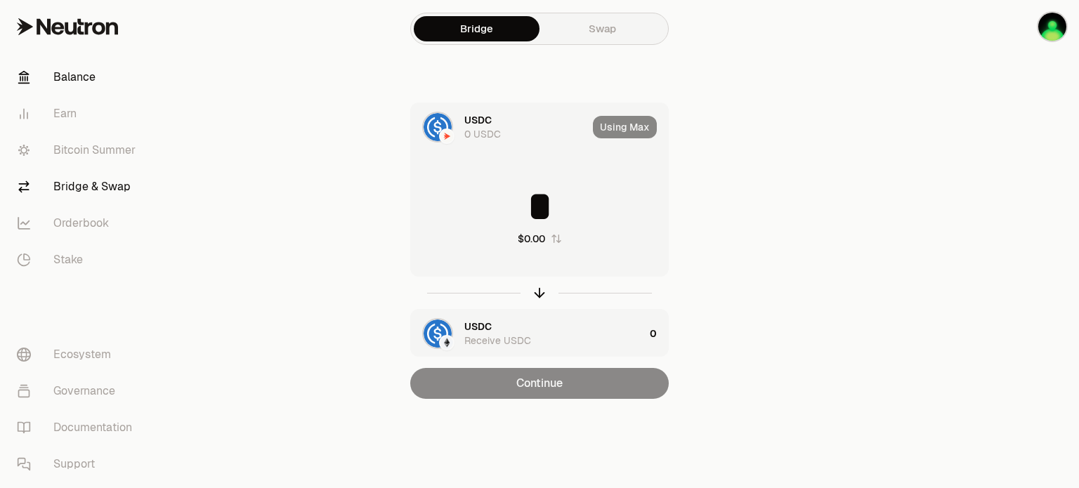
click at [65, 77] on link "Balance" at bounding box center [79, 77] width 146 height 37
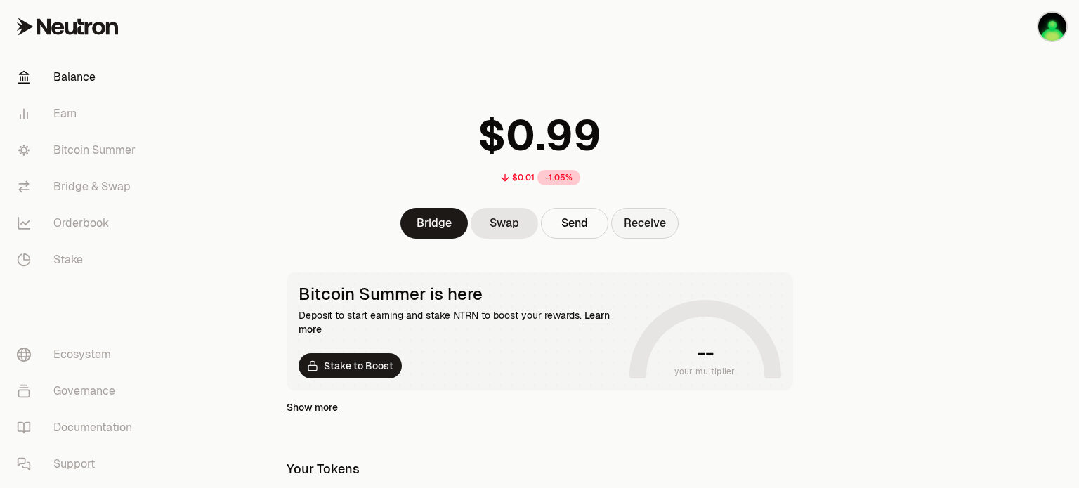
click at [641, 216] on button "Receive" at bounding box center [644, 223] width 67 height 31
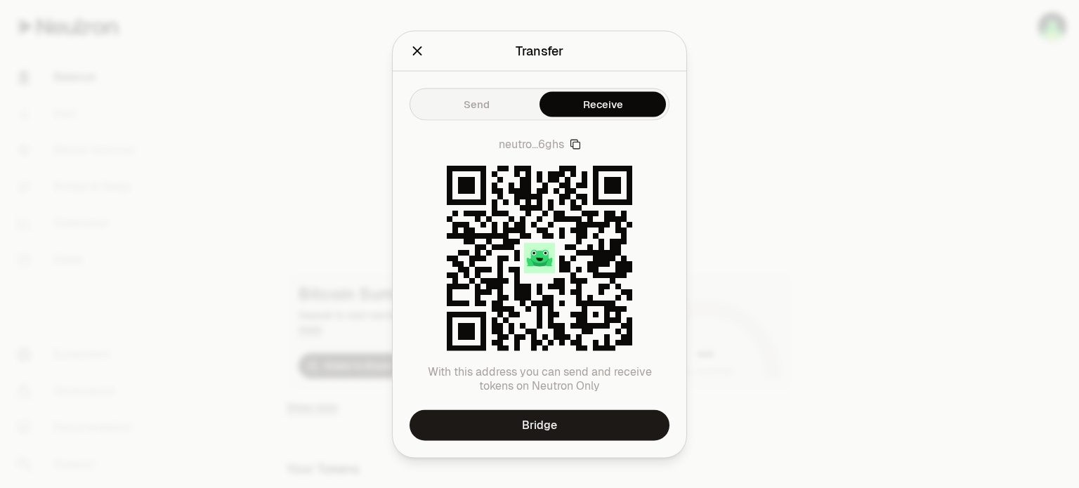
click at [419, 54] on icon "Close" at bounding box center [417, 50] width 15 height 15
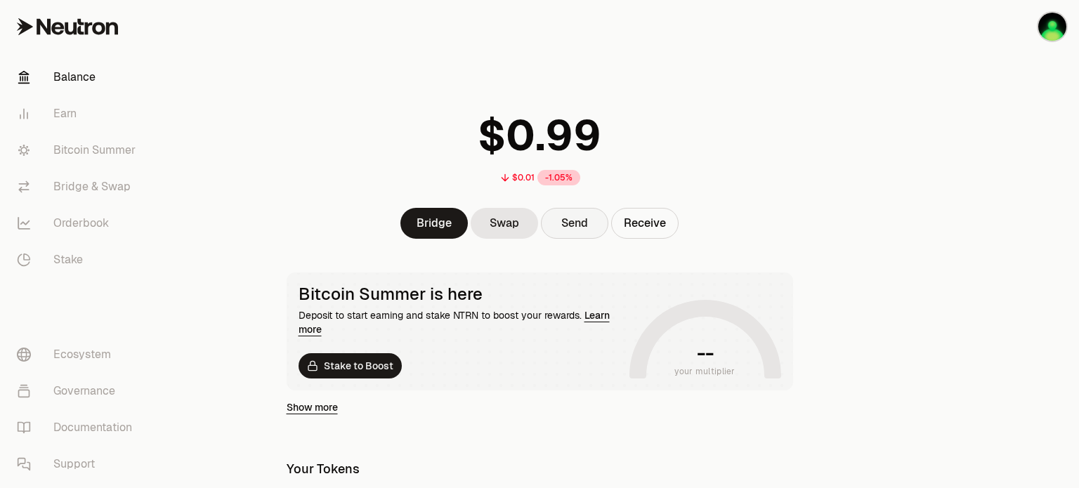
click at [565, 214] on button "Send" at bounding box center [574, 223] width 67 height 31
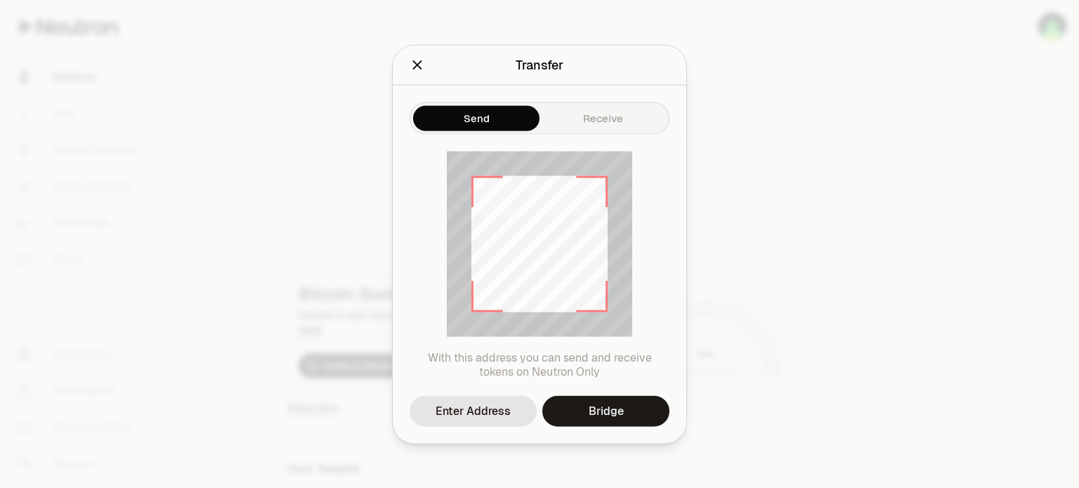
click at [420, 70] on icon "Close" at bounding box center [417, 64] width 15 height 15
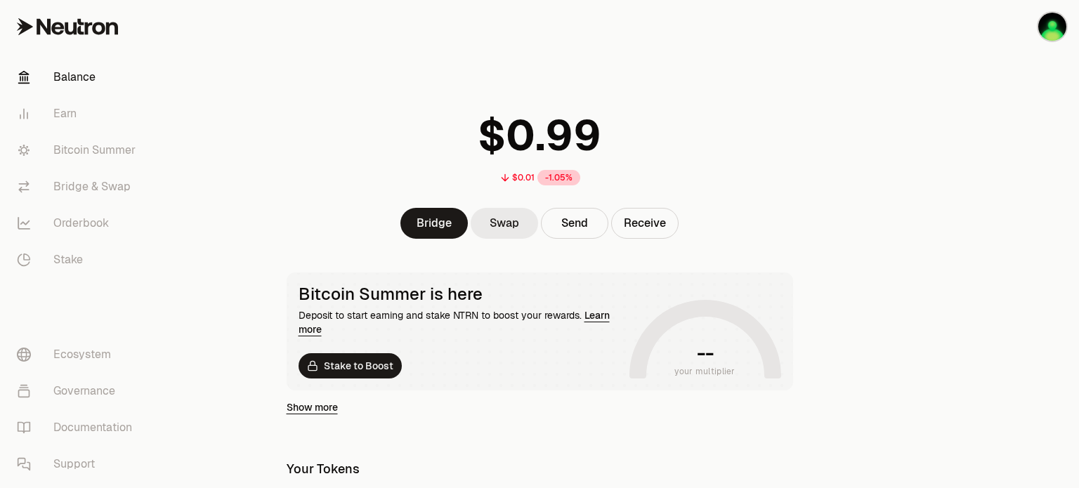
click at [495, 211] on link "Swap" at bounding box center [504, 223] width 67 height 31
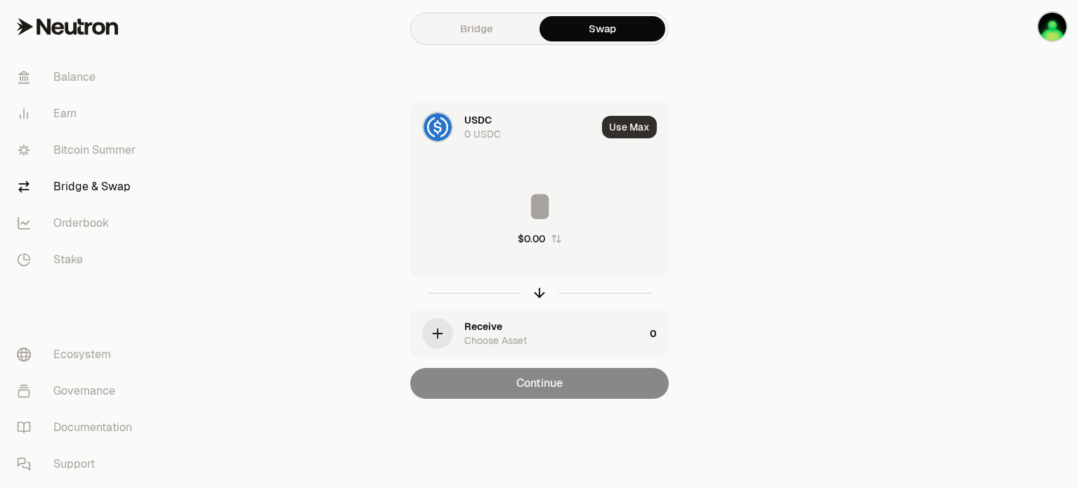
click at [629, 126] on button "Use Max" at bounding box center [629, 127] width 55 height 22
type input "*"
click at [458, 33] on link "Bridge" at bounding box center [477, 28] width 126 height 25
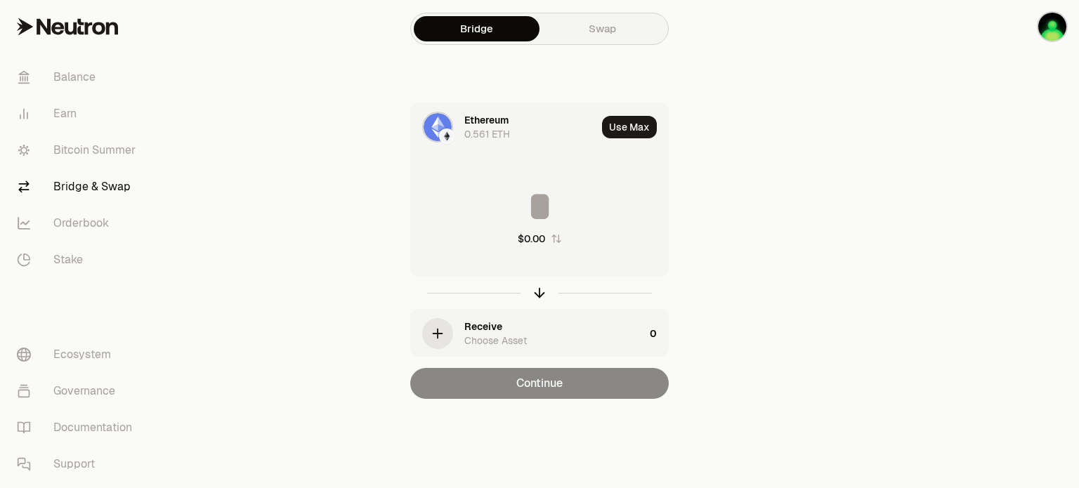
click at [90, 187] on link "Bridge & Swap" at bounding box center [79, 187] width 146 height 37
click at [87, 455] on link "Support" at bounding box center [79, 464] width 146 height 37
click at [764, 111] on div "Ethereum 0.561 ETH Use Max $0.00 Receive Choose Asset 0 Continue" at bounding box center [540, 251] width 472 height 296
click at [86, 466] on link "Support" at bounding box center [79, 464] width 146 height 37
click at [1052, 30] on img "button" at bounding box center [1052, 27] width 28 height 28
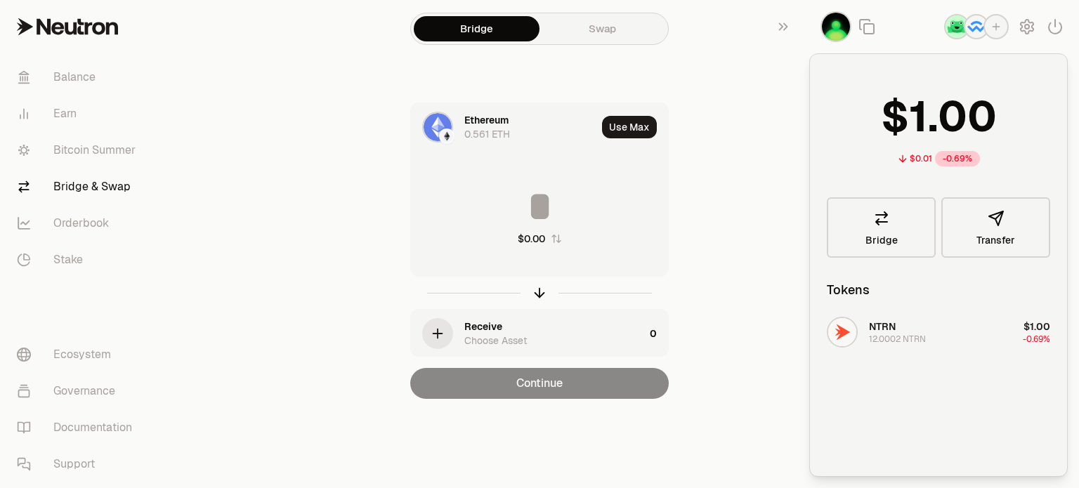
click at [961, 26] on img "button" at bounding box center [957, 26] width 22 height 22
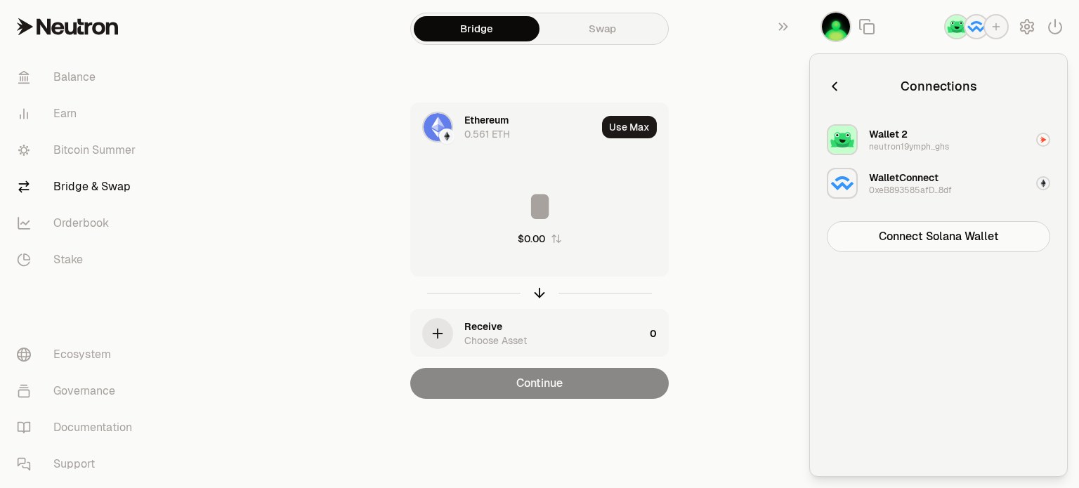
click at [908, 194] on div "0xeB893585afD...8df" at bounding box center [910, 190] width 83 height 11
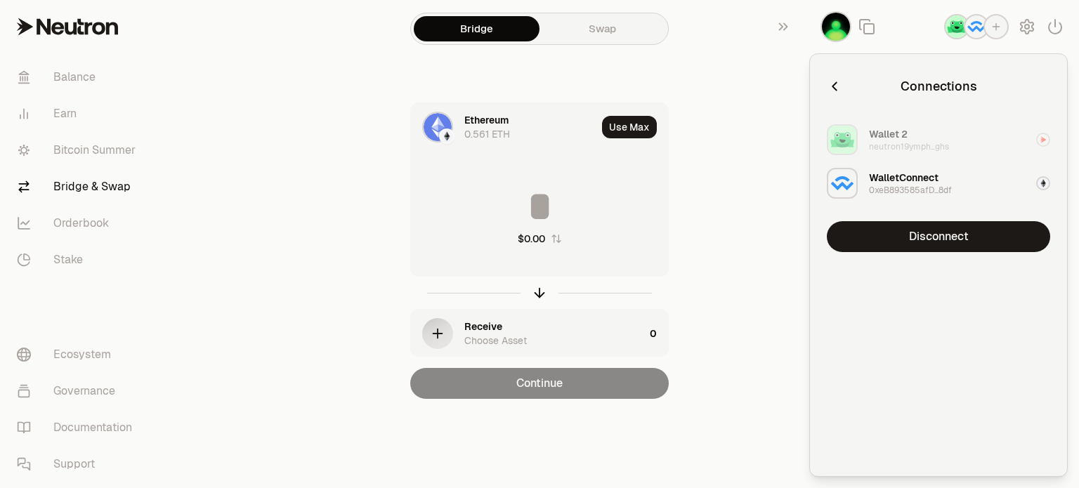
click at [908, 193] on div "0xeB893585afD...8df" at bounding box center [910, 190] width 83 height 11
